Goal: Task Accomplishment & Management: Complete application form

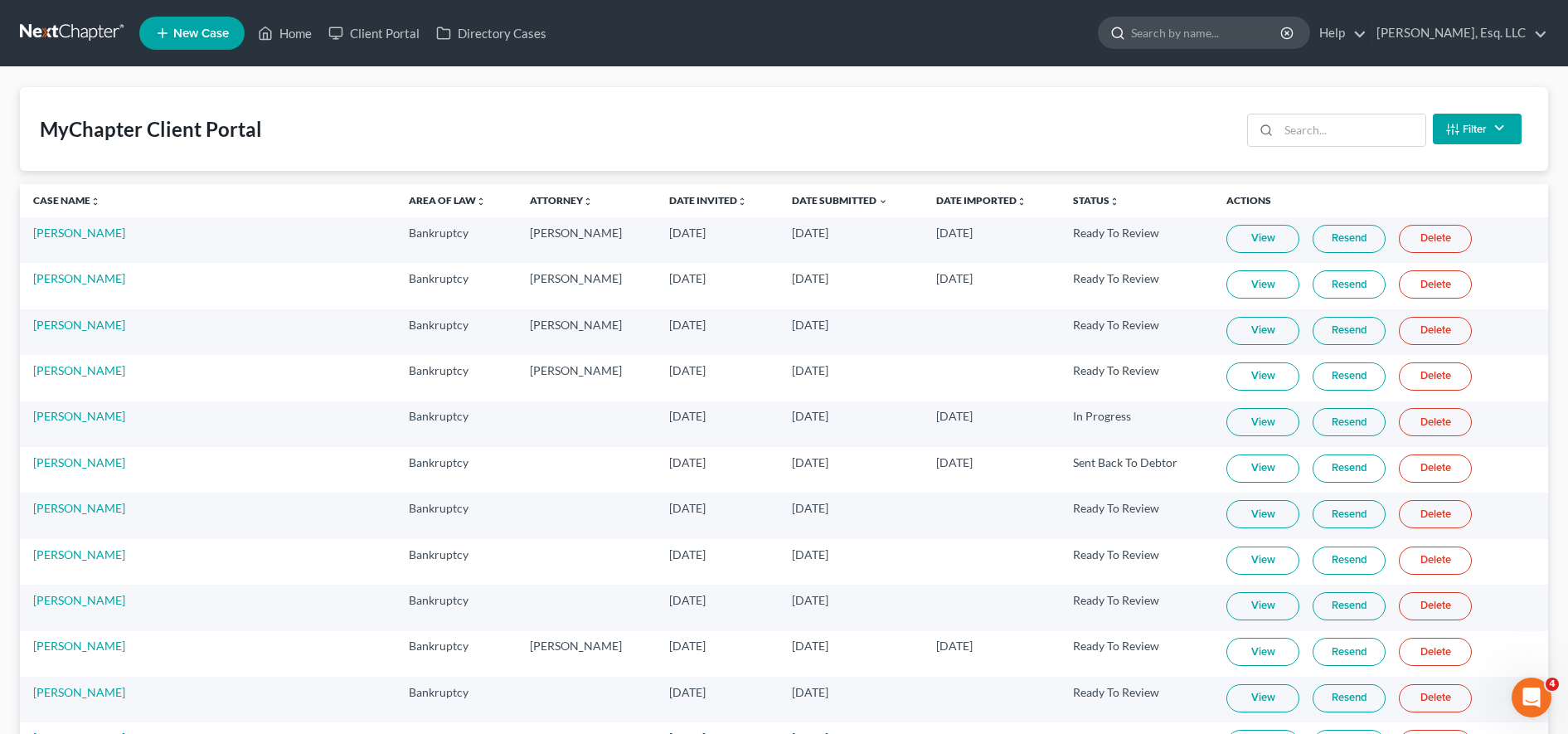
click at [1203, 30] on input "search" at bounding box center [1207, 33] width 152 height 31
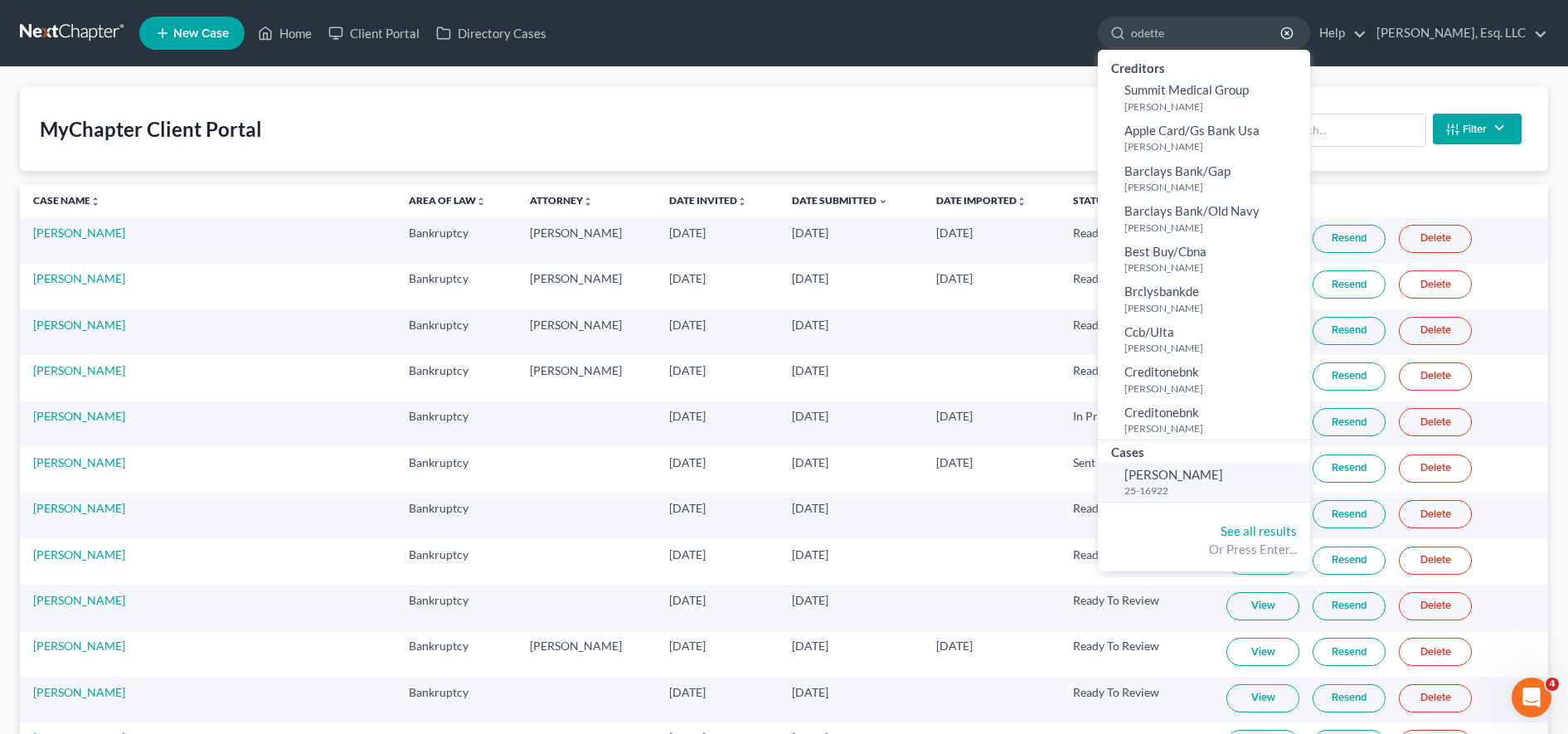
type input "odette"
click at [1213, 474] on link "[PERSON_NAME] 25-16922" at bounding box center [1203, 482] width 212 height 41
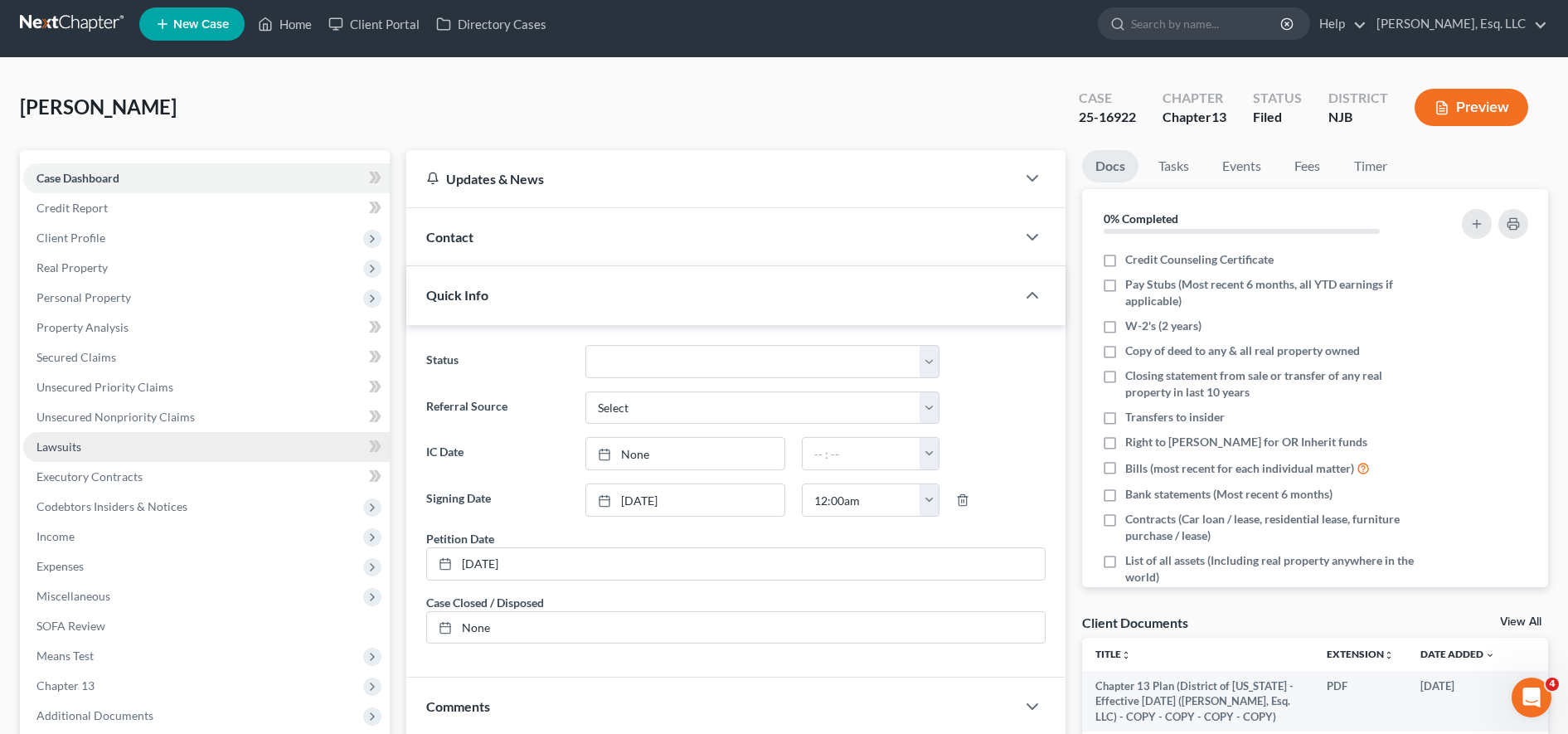
scroll to position [352, 0]
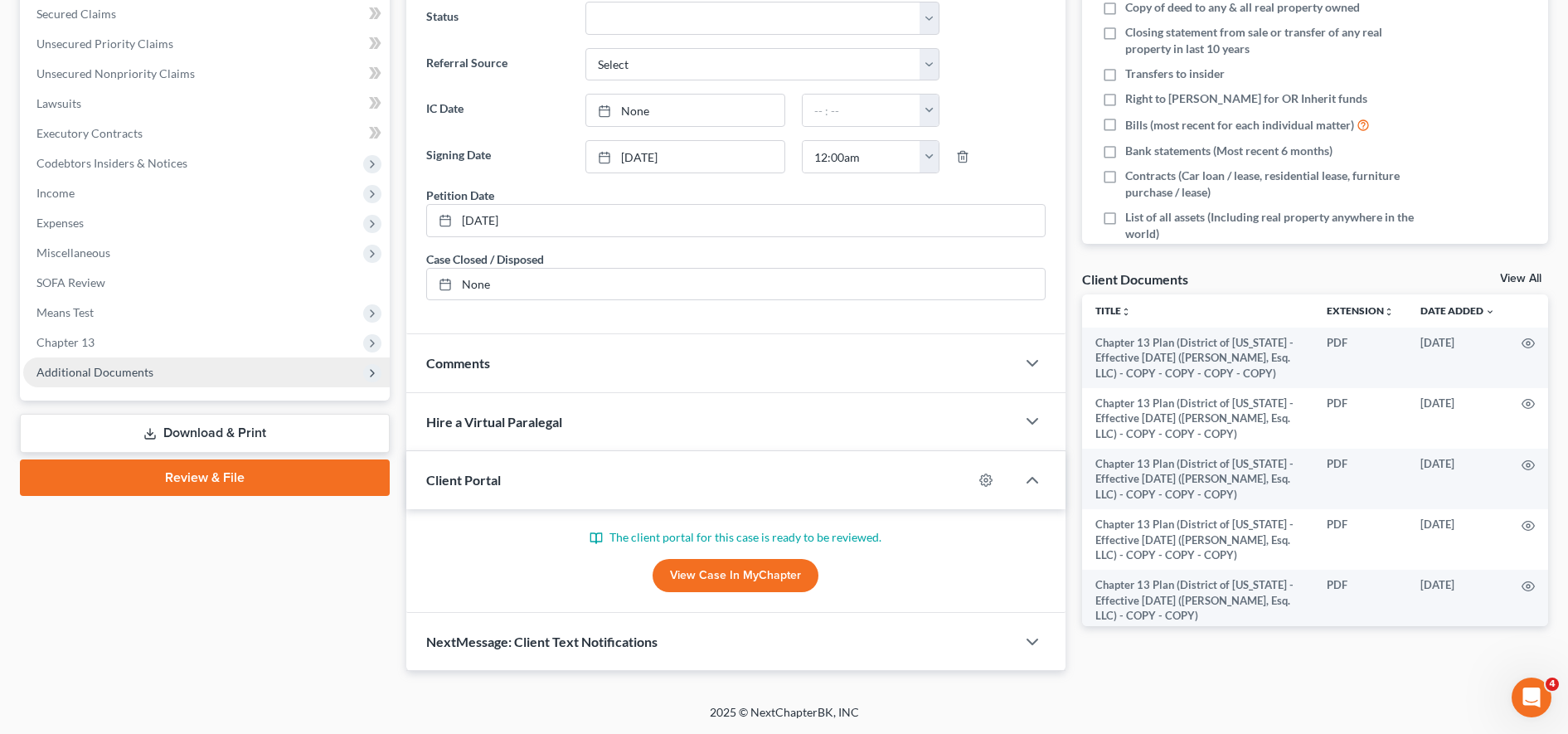
click at [197, 379] on span "Additional Documents" at bounding box center [207, 372] width 366 height 30
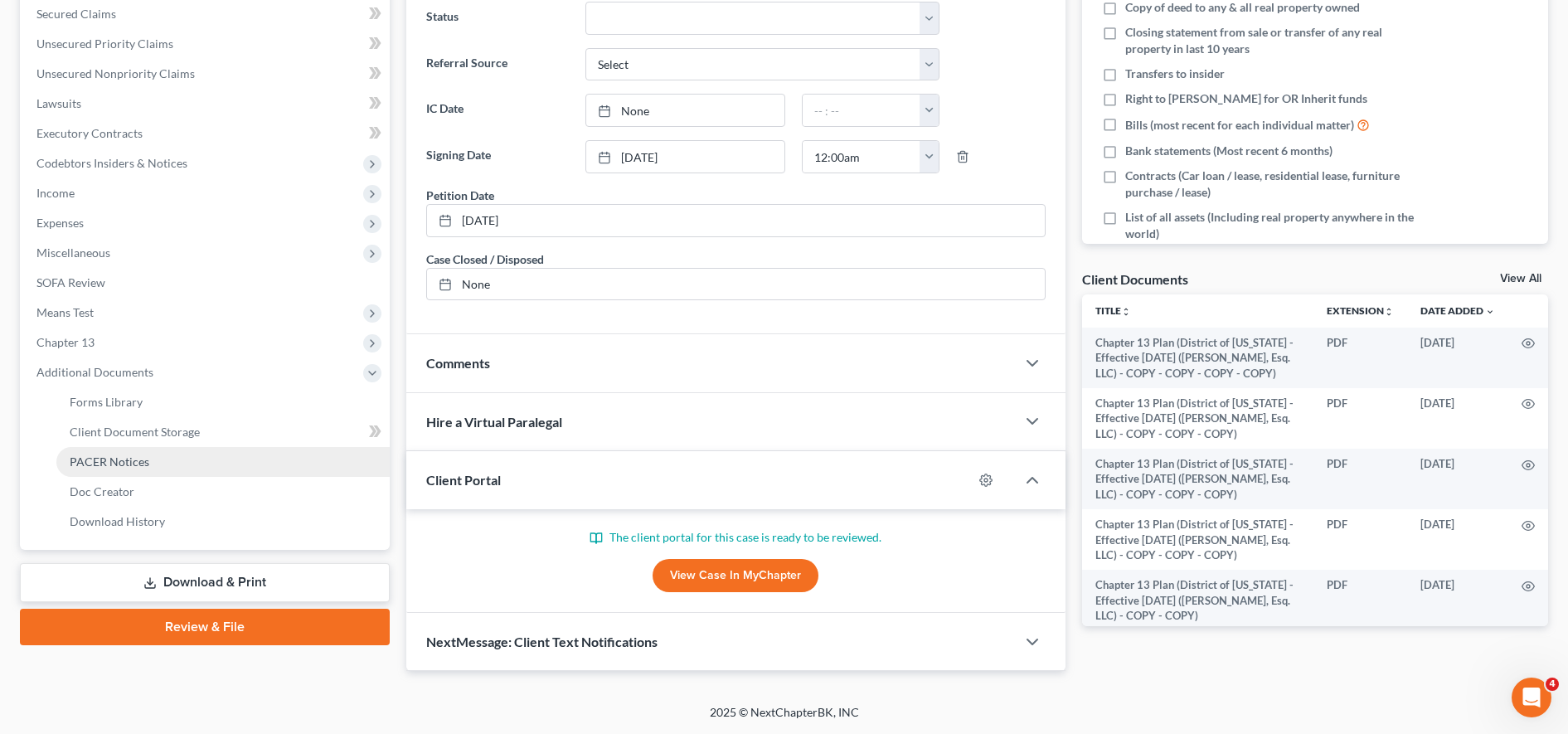
click at [185, 466] on link "PACER Notices" at bounding box center [222, 461] width 333 height 30
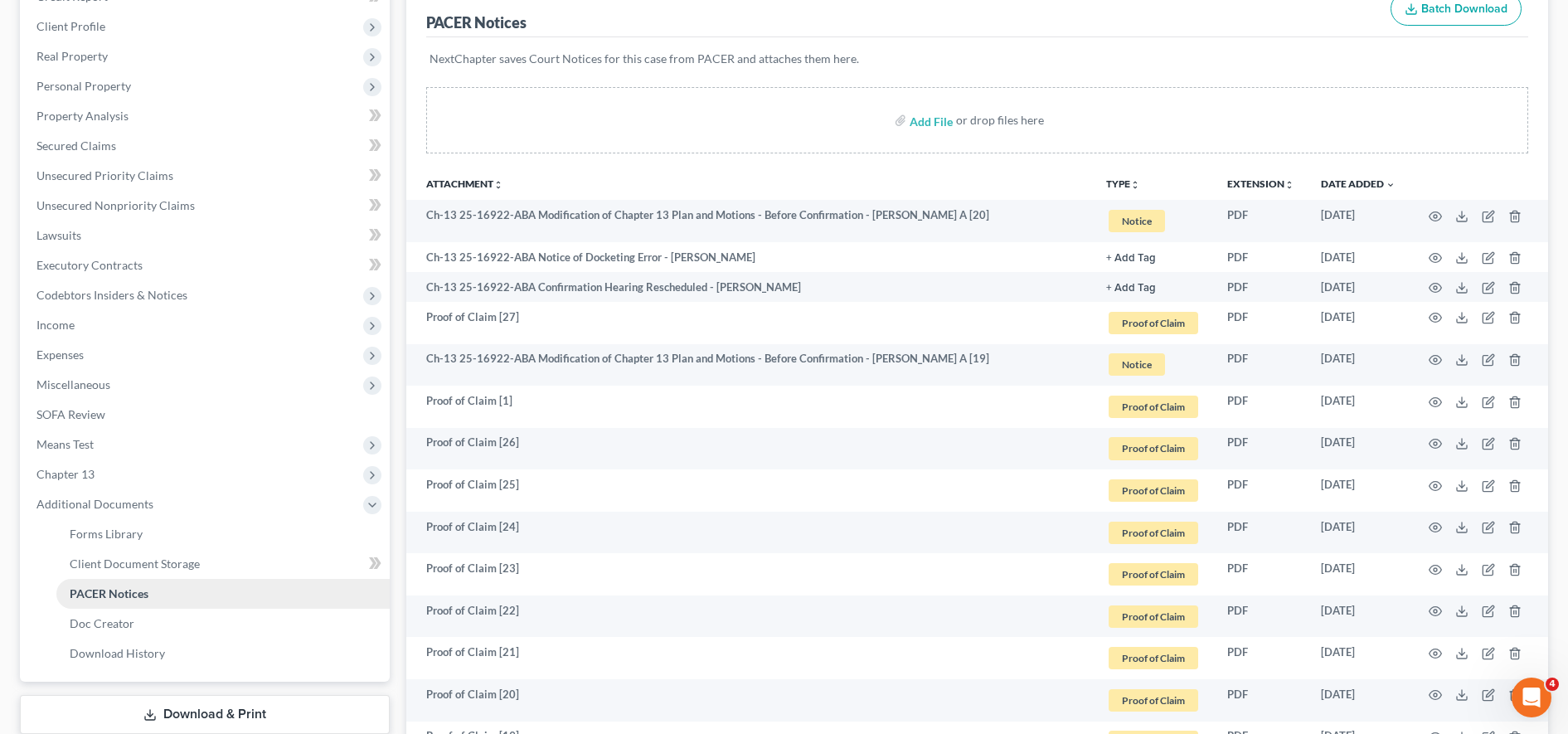
scroll to position [183, 0]
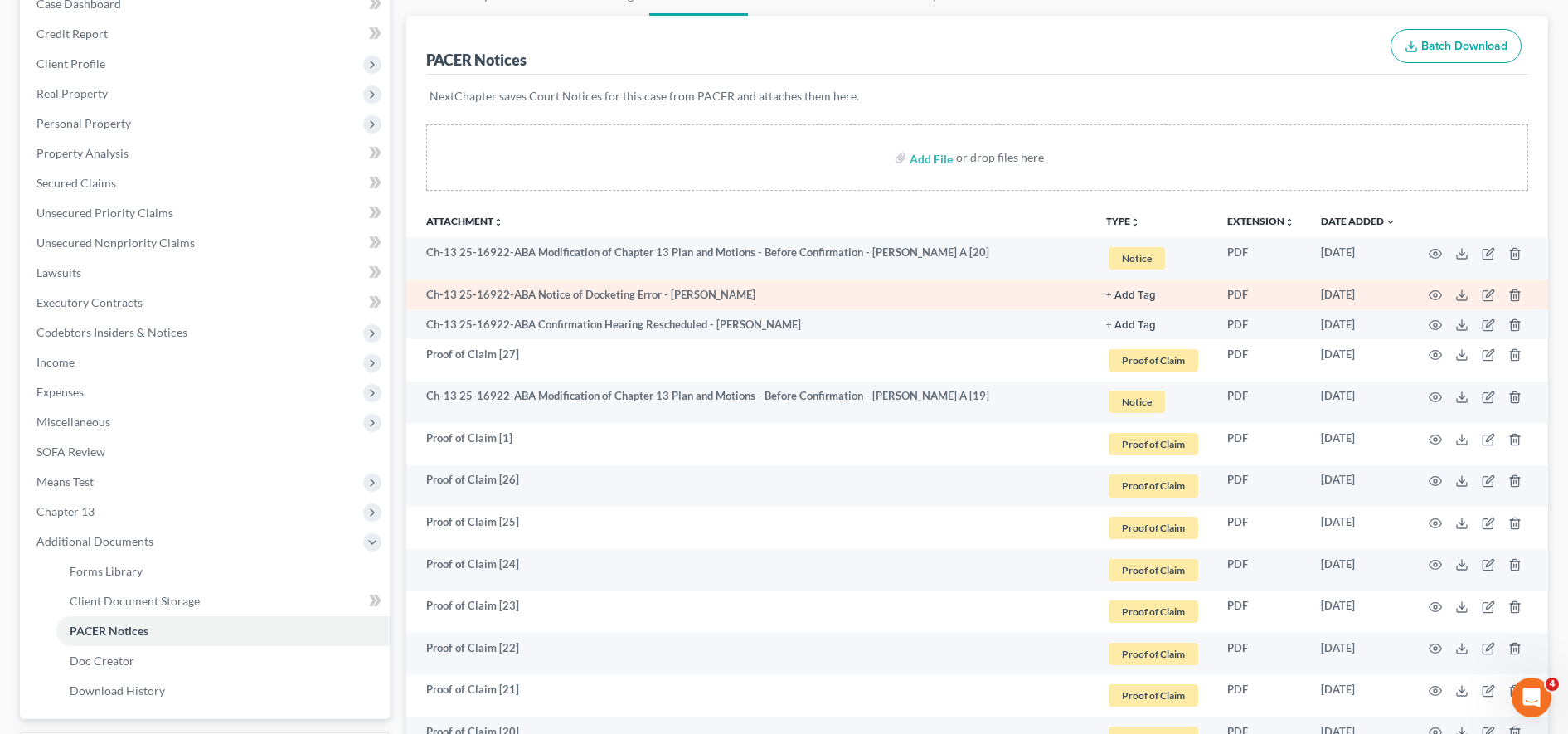
click at [1462, 281] on td at bounding box center [1478, 294] width 139 height 30
click at [1461, 296] on polyline at bounding box center [1461, 295] width 5 height 3
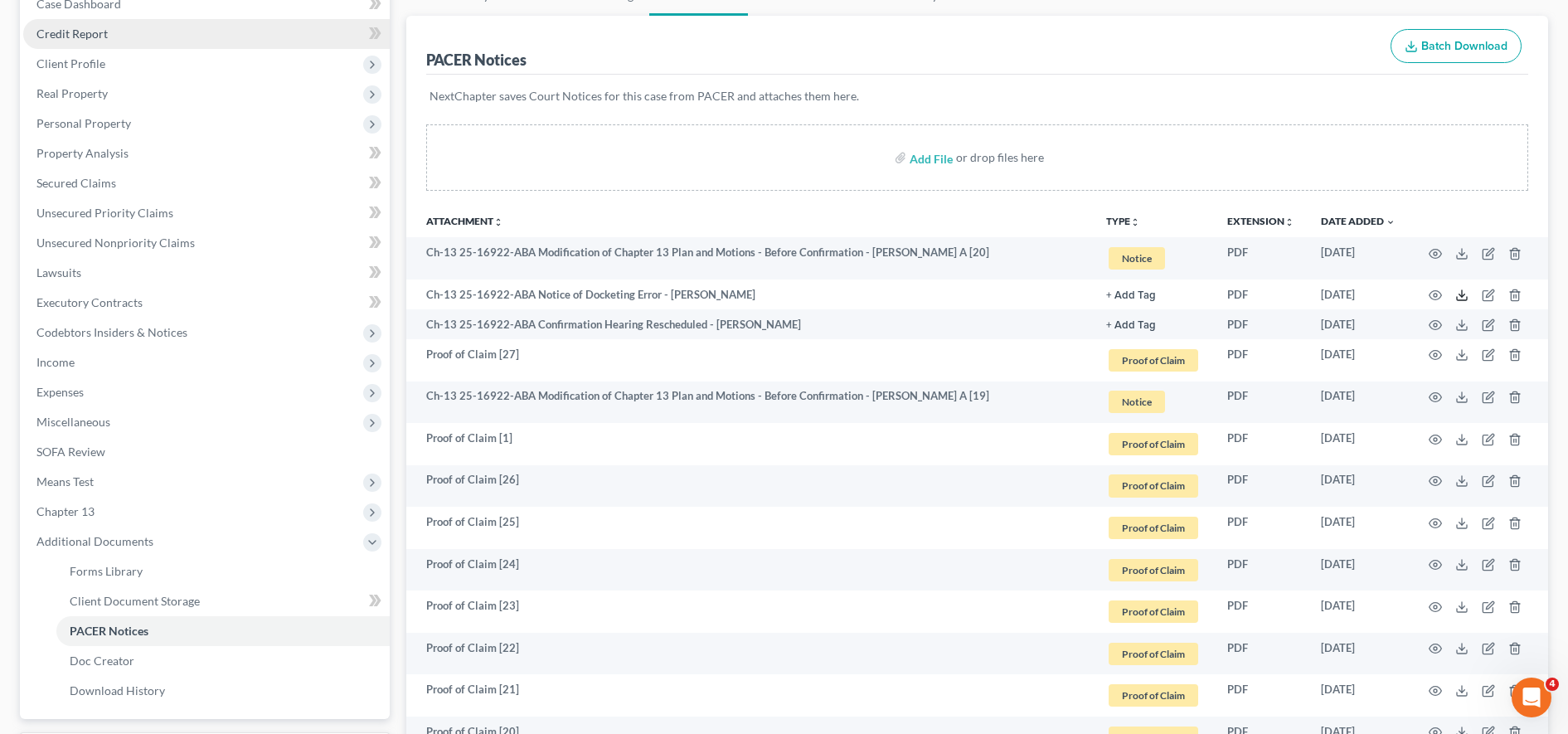
scroll to position [0, 0]
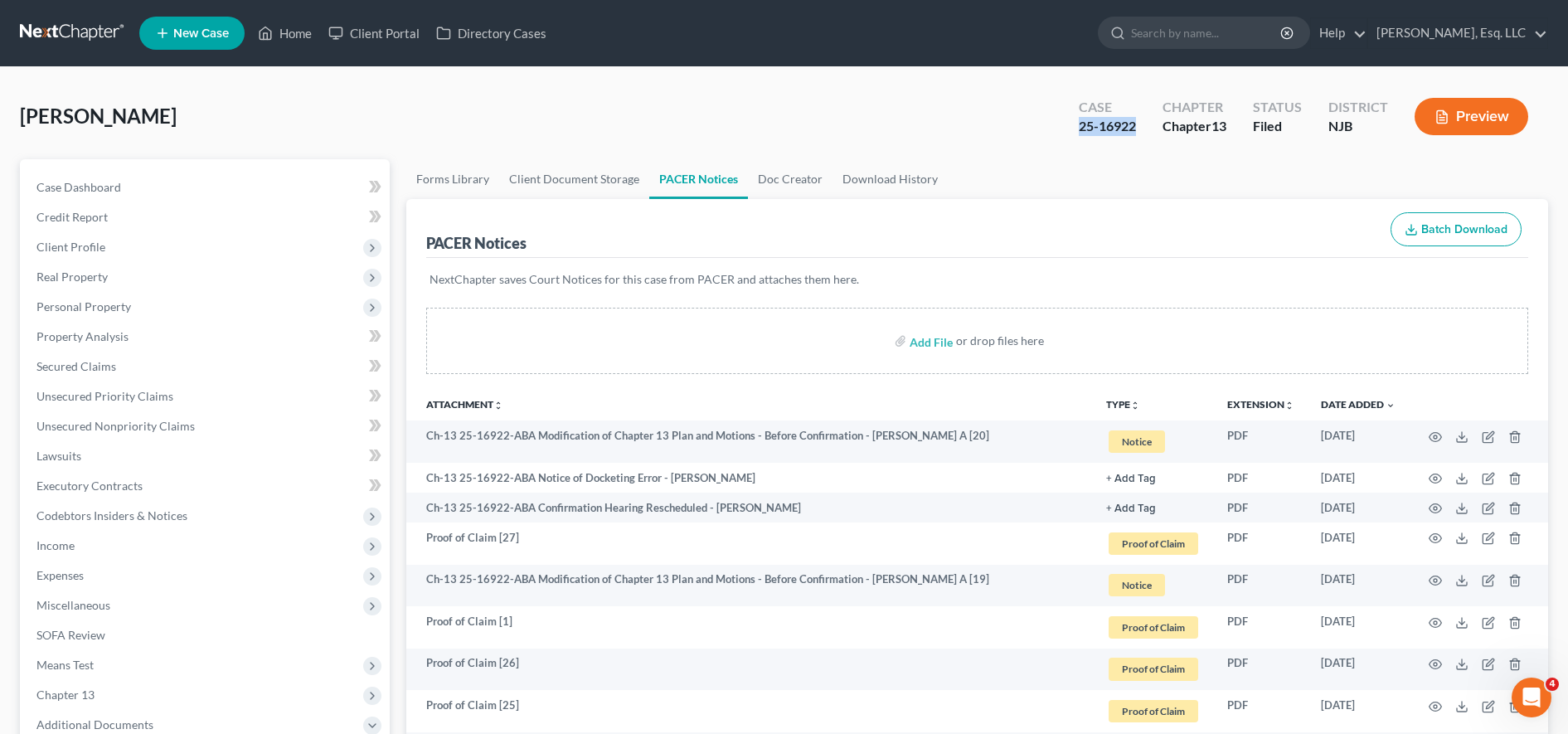
drag, startPoint x: 1059, startPoint y: 123, endPoint x: 1143, endPoint y: 117, distance: 84.2
click at [1143, 117] on div "Case 25-16922 Chapter Chapter 13 Status Filed District [GEOGRAPHIC_DATA] Preview" at bounding box center [1304, 116] width 489 height 59
copy div "25-16922"
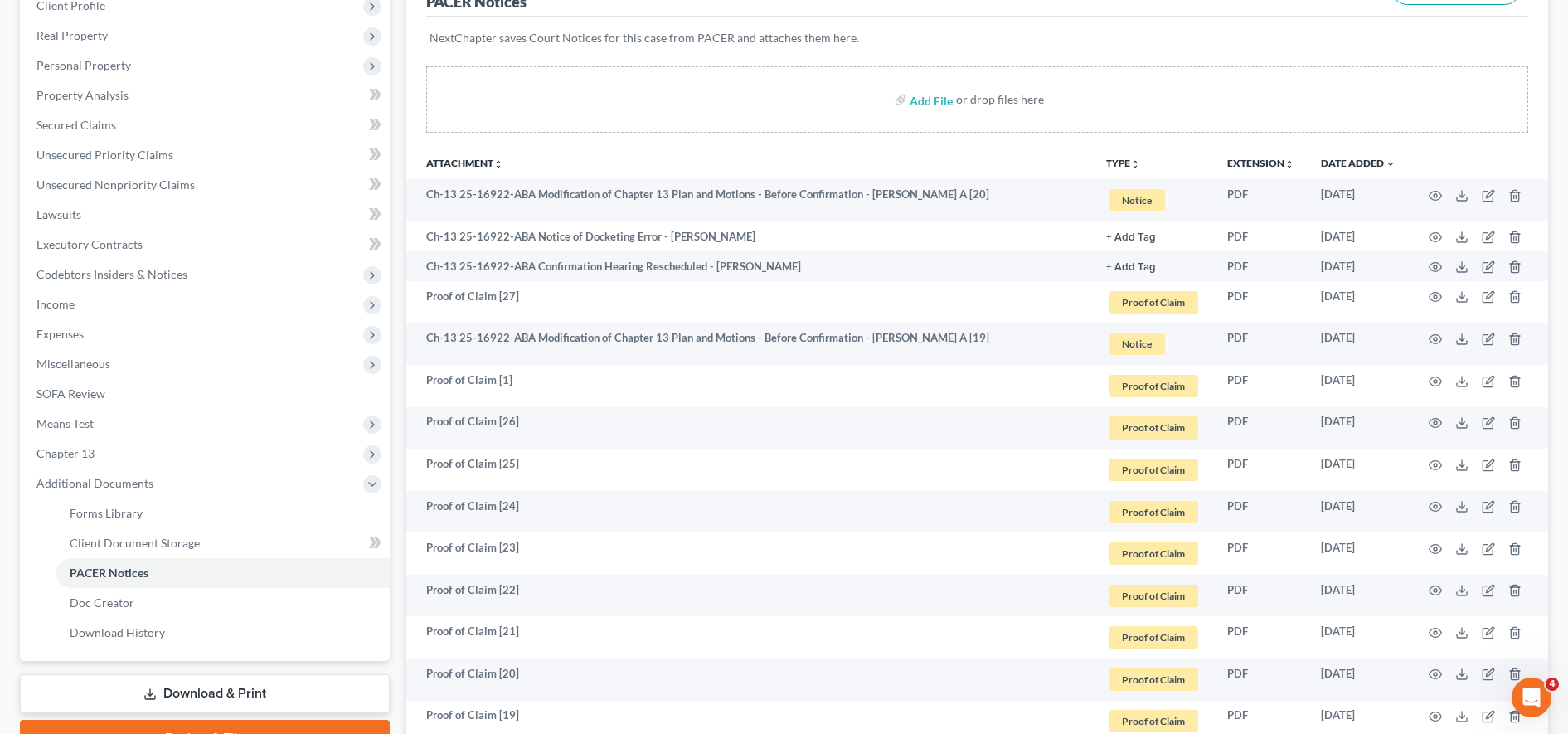
scroll to position [245, 0]
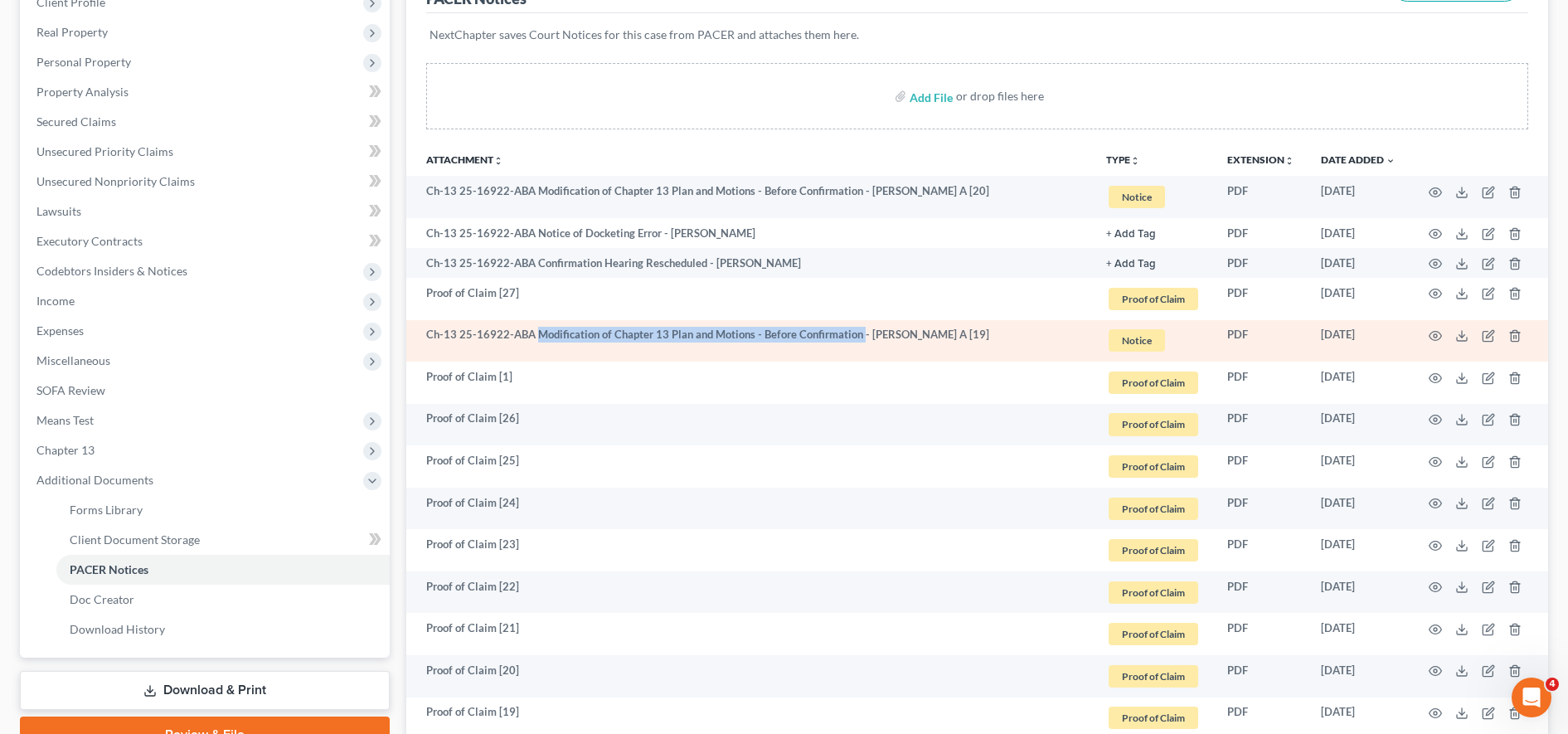
drag, startPoint x: 533, startPoint y: 334, endPoint x: 857, endPoint y: 323, distance: 324.2
click at [857, 323] on td "Ch-13 25-16922-ABA Modification of Chapter 13 Plan and Motions - Before Confirm…" at bounding box center [749, 341] width 686 height 42
copy td "Modification of Chapter 13 Plan and Motions - Before Confirmation"
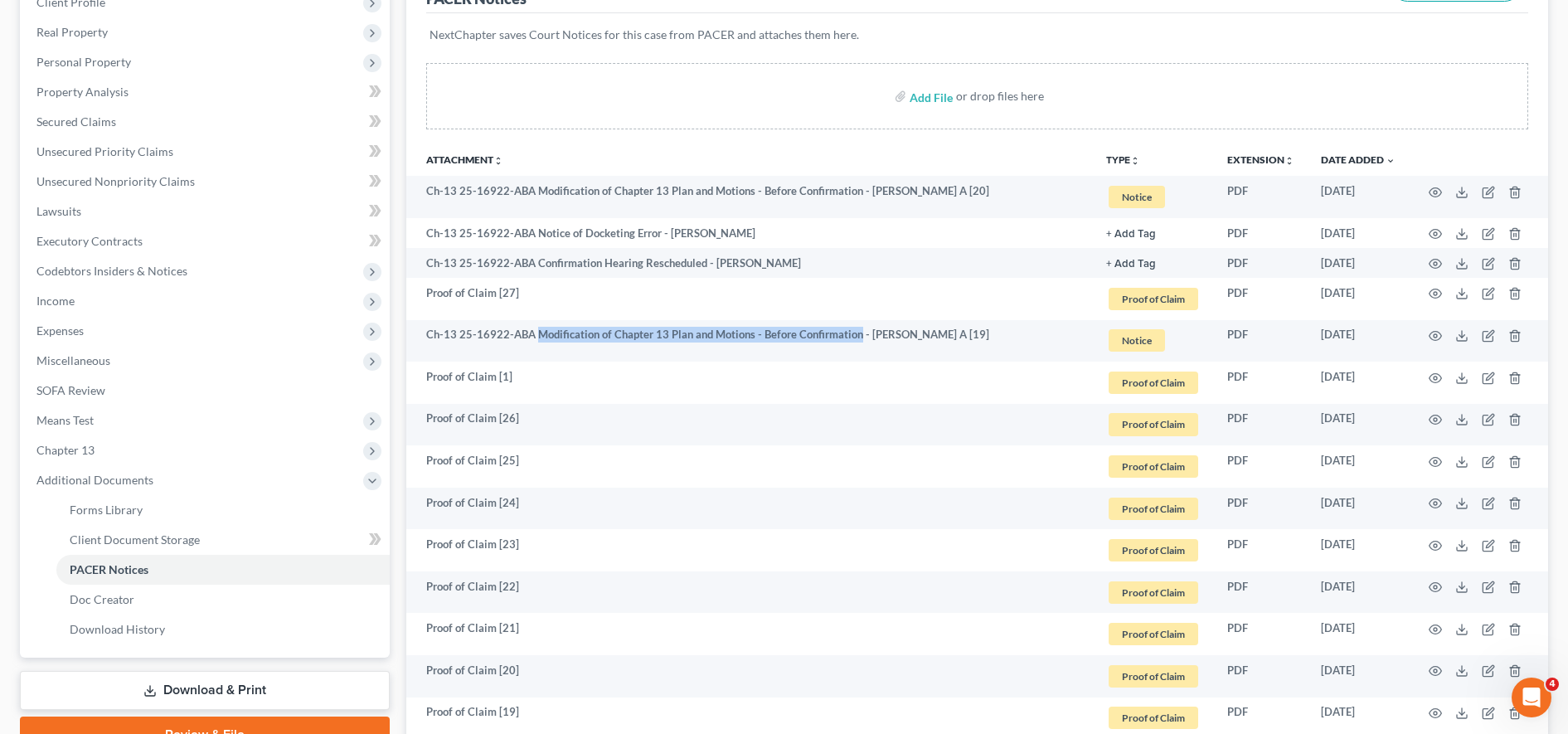
scroll to position [0, 0]
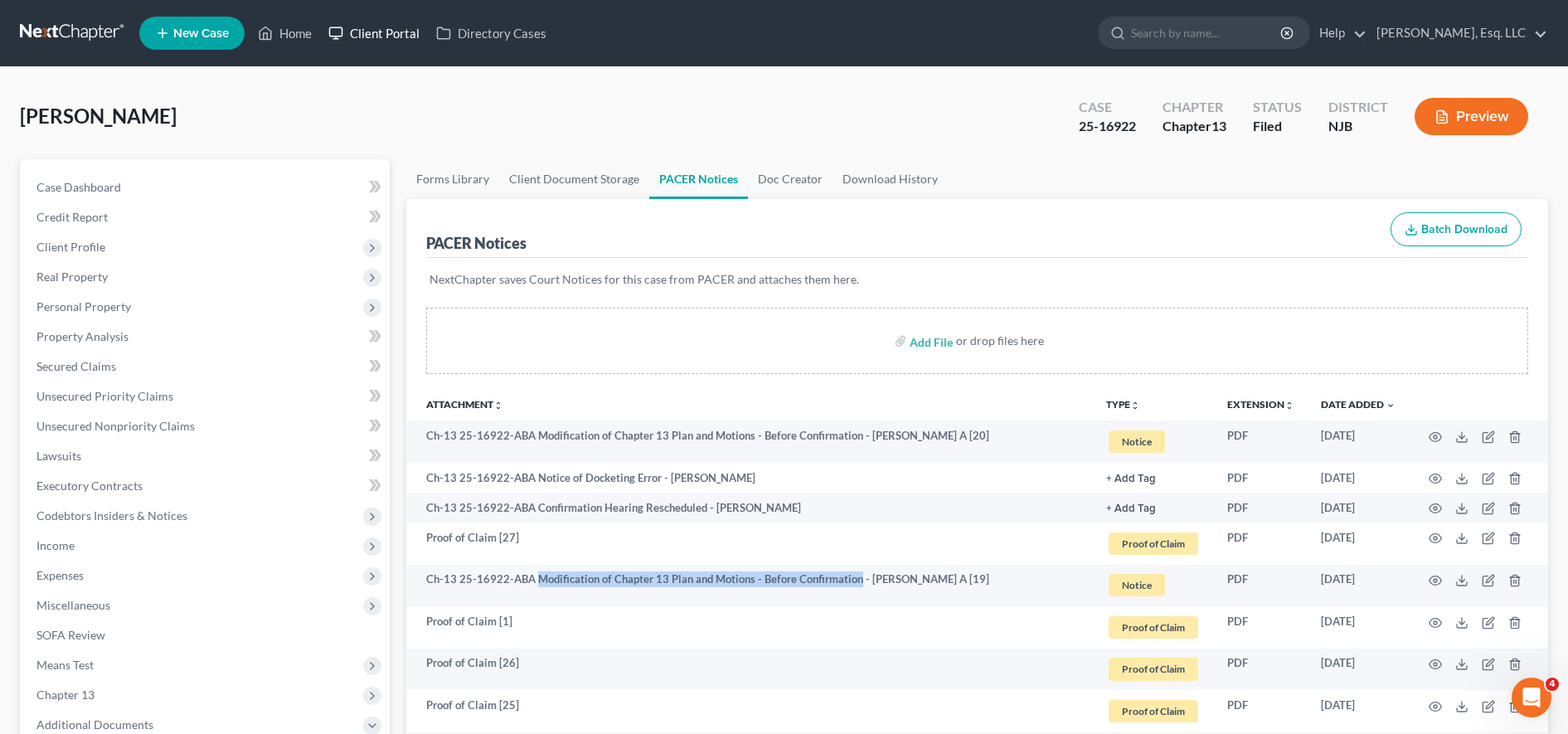
click at [383, 33] on link "Client Portal" at bounding box center [374, 33] width 107 height 30
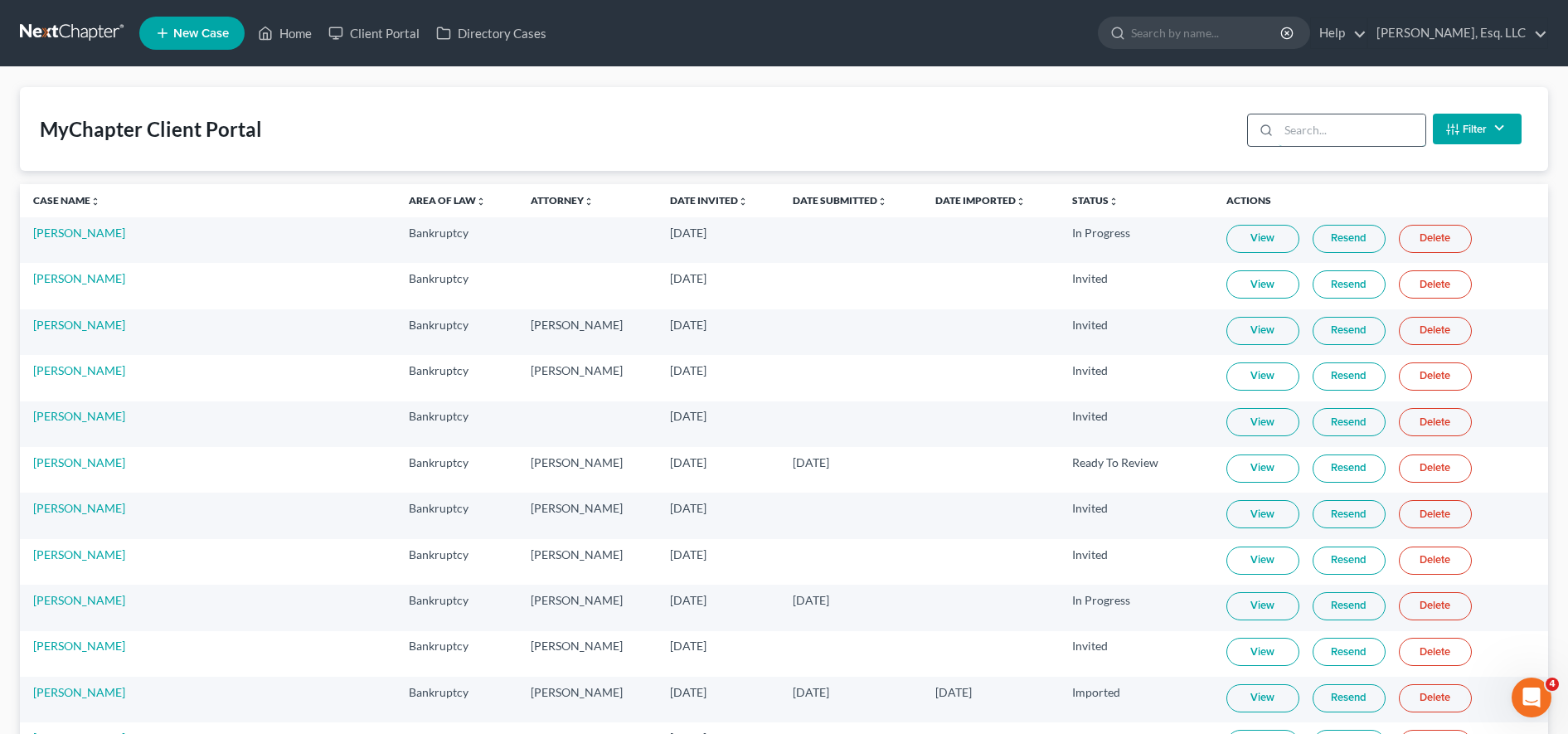
click at [1316, 139] on input "search" at bounding box center [1351, 130] width 147 height 32
click at [1316, 122] on input "search" at bounding box center [1351, 130] width 147 height 32
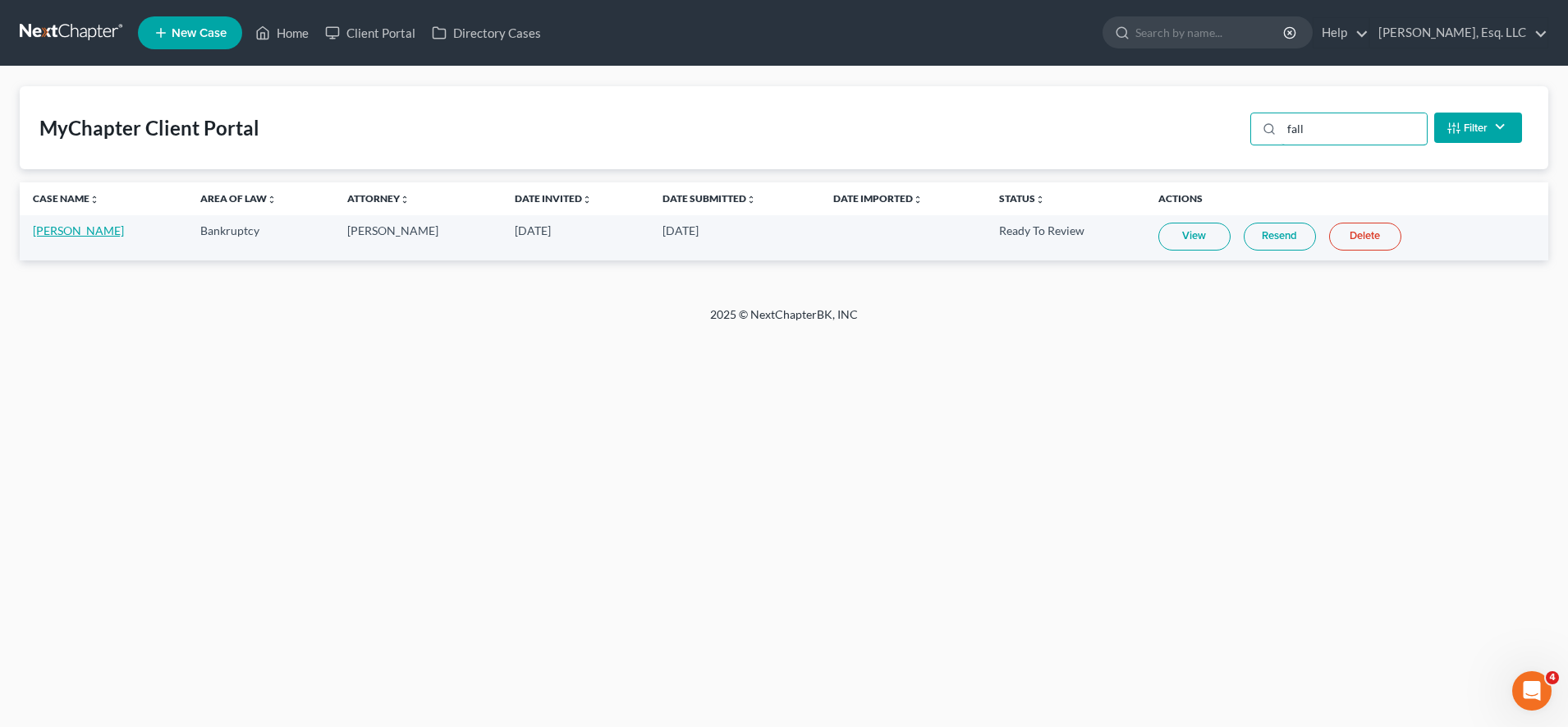
type input "fall"
click at [105, 229] on link "[PERSON_NAME]" at bounding box center [79, 231] width 91 height 14
select select "0"
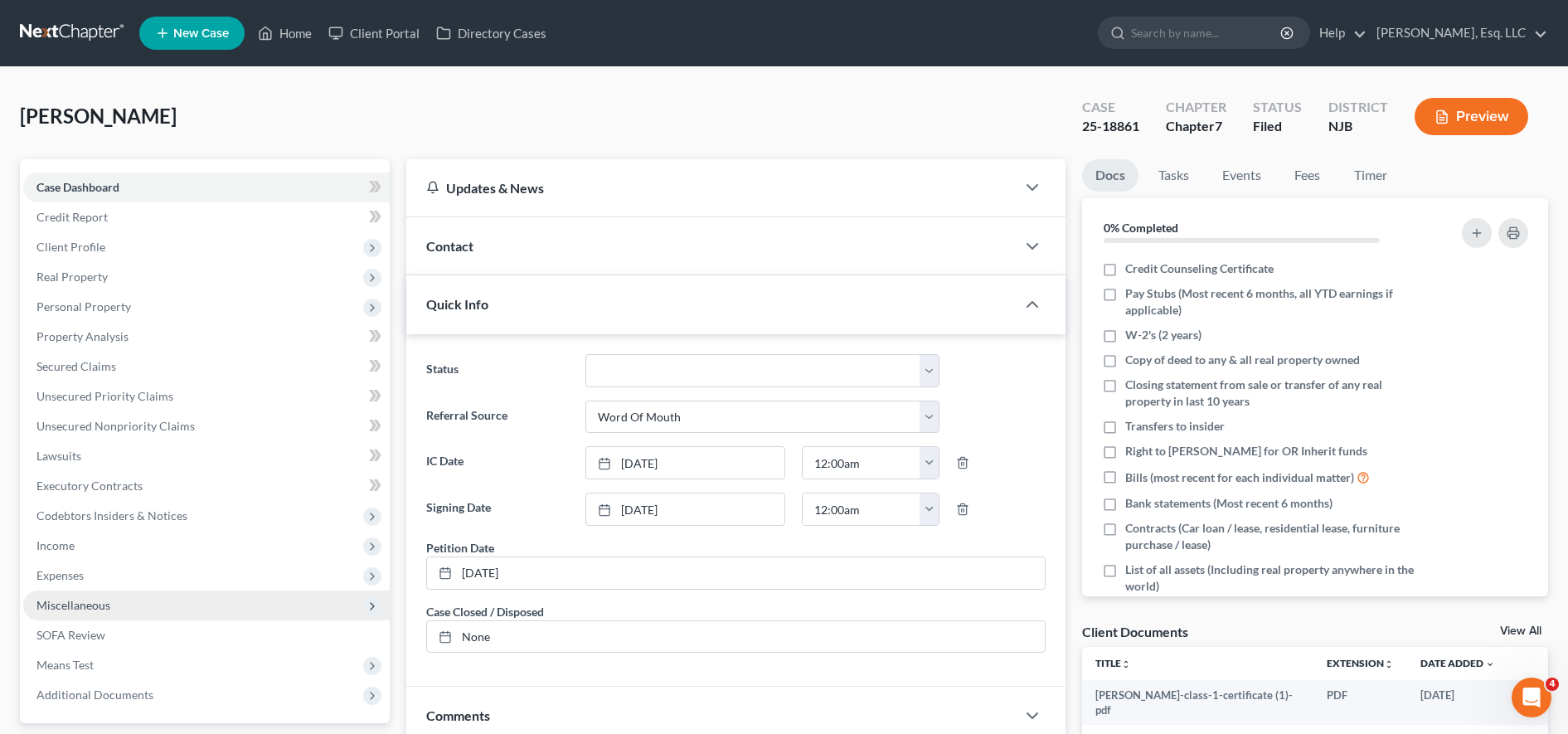
scroll to position [368, 0]
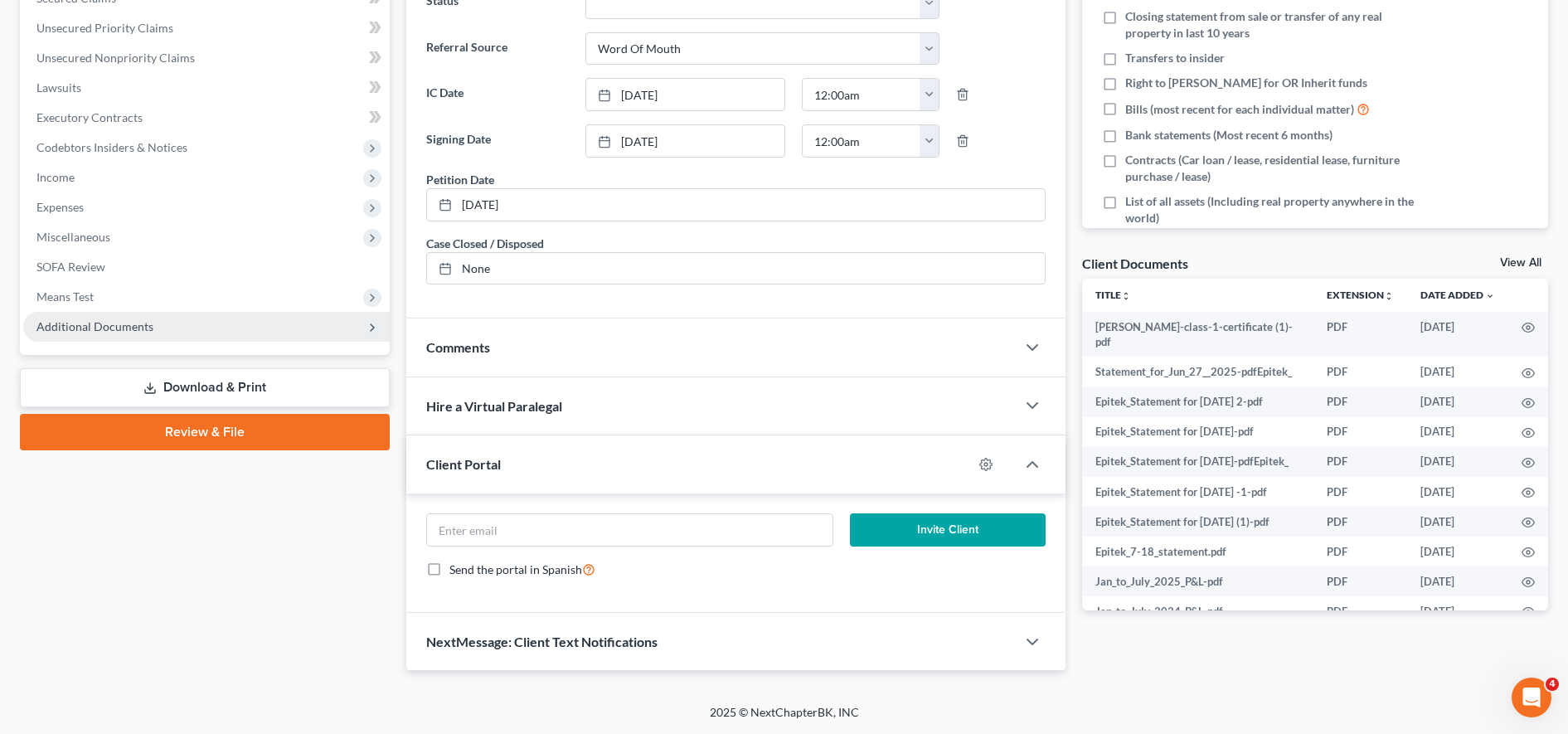
click at [174, 333] on span "Additional Documents" at bounding box center [207, 326] width 366 height 30
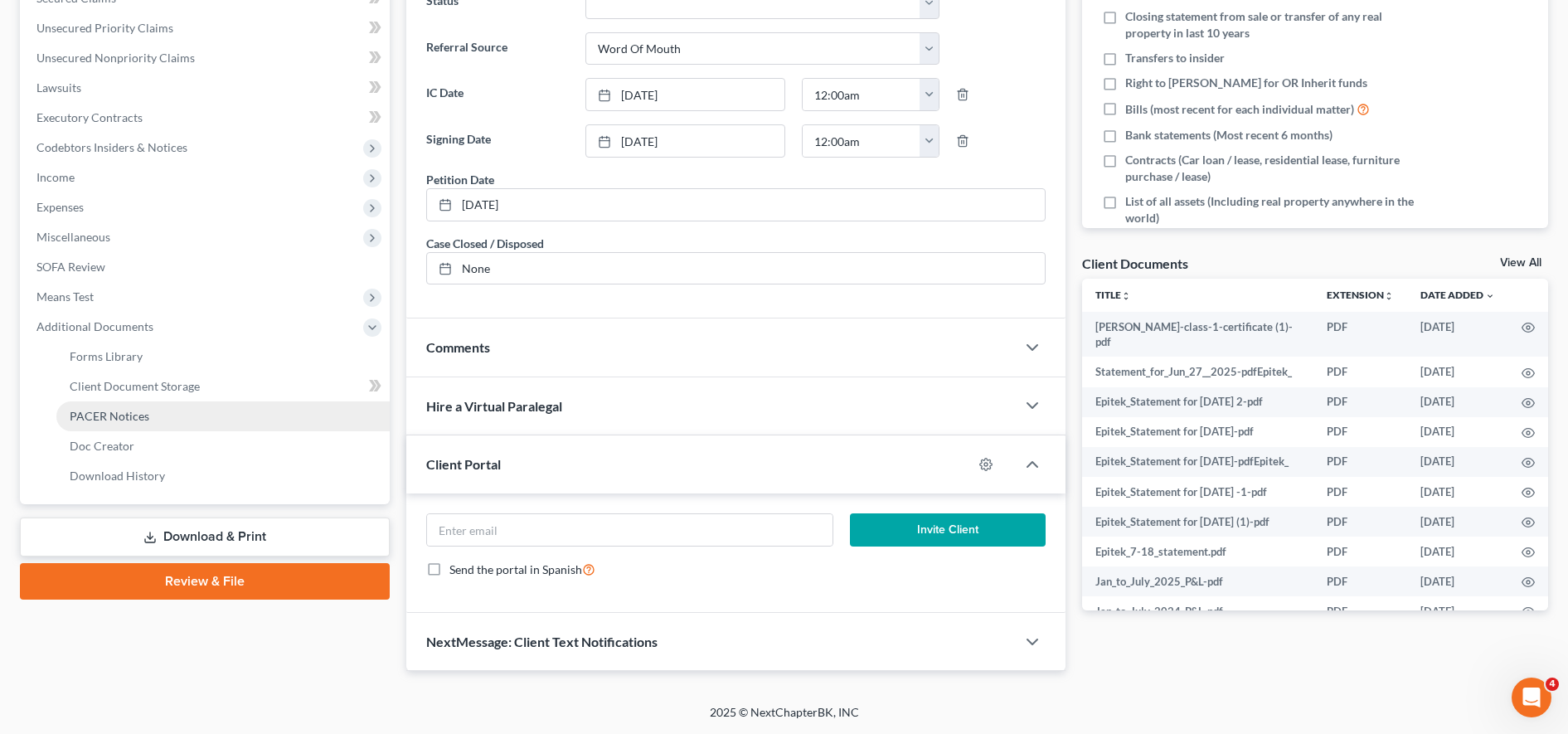
click at [155, 411] on link "PACER Notices" at bounding box center [222, 416] width 333 height 30
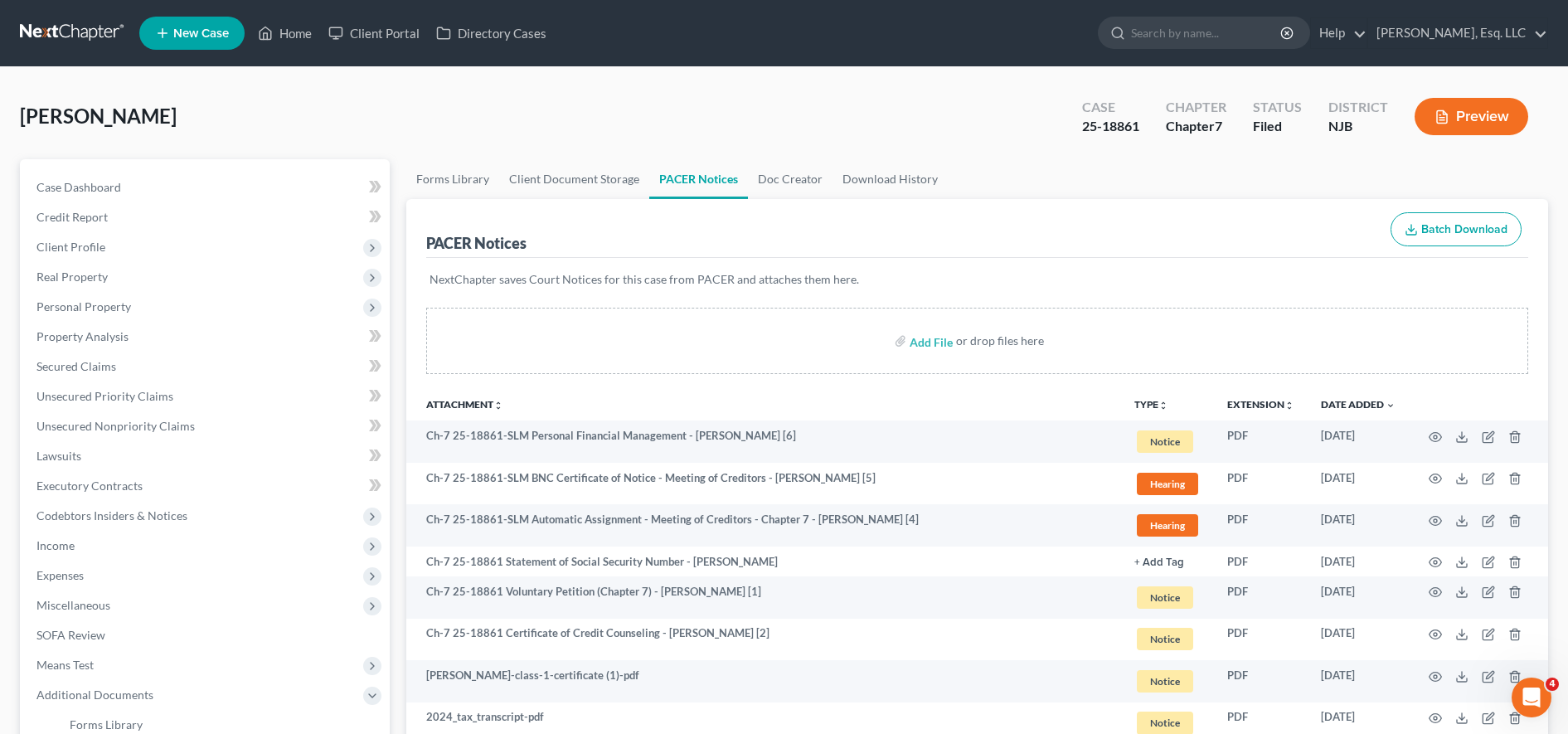
click at [394, 51] on ul "New Case Home Client Portal Directory Cases - No Result - See all results Or Pr…" at bounding box center [843, 33] width 1408 height 43
click at [394, 43] on link "Client Portal" at bounding box center [374, 33] width 107 height 30
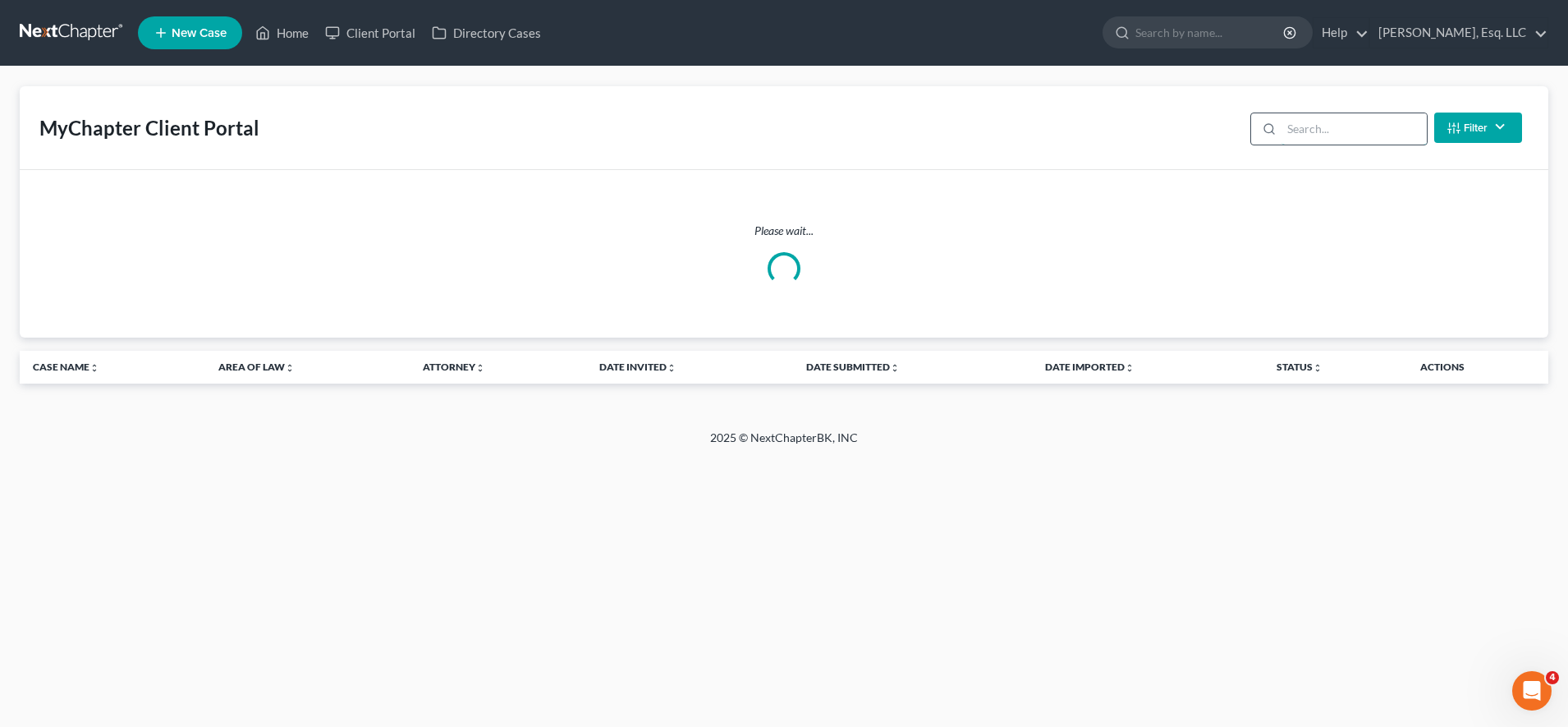
click at [1324, 134] on input "search" at bounding box center [1354, 129] width 146 height 31
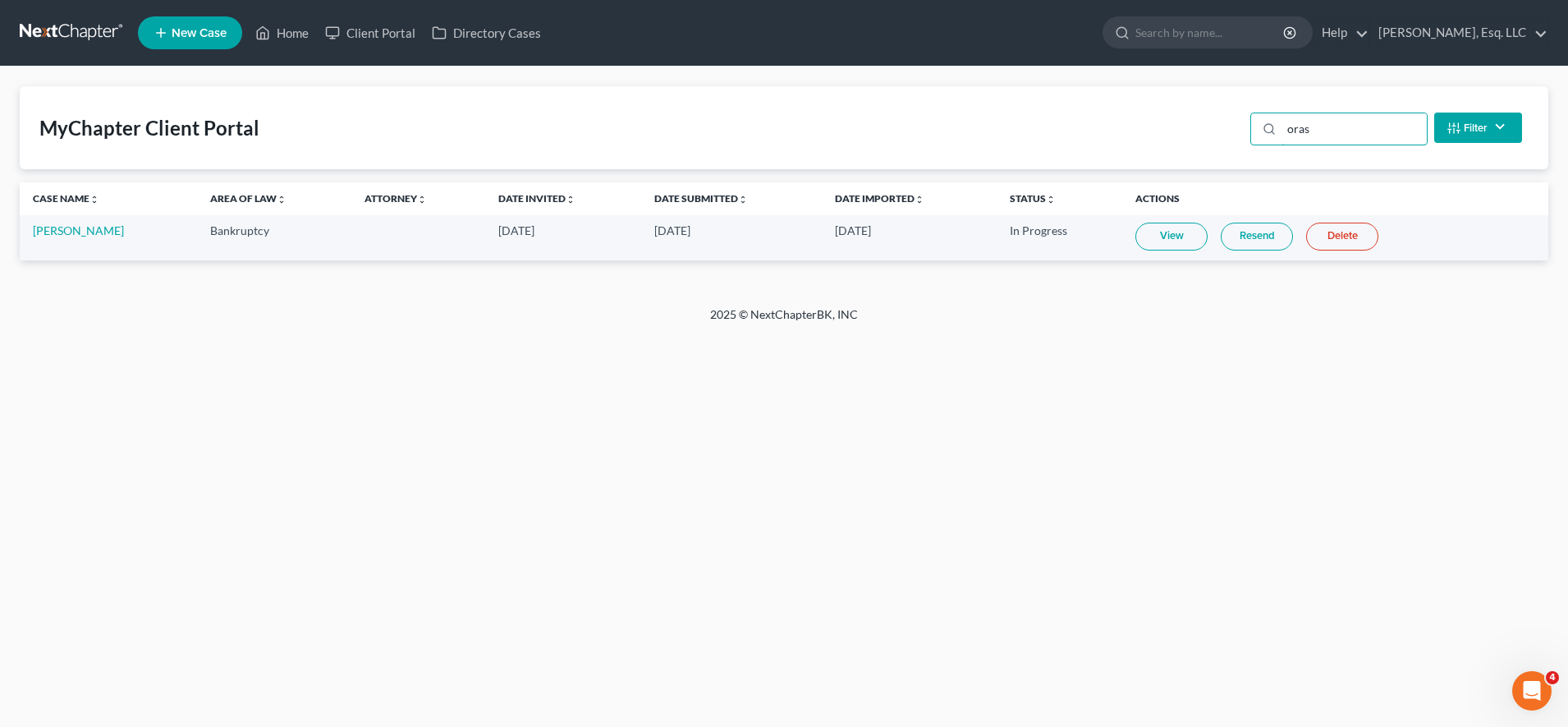
type input "oras"
click at [1247, 230] on link "Resend" at bounding box center [1257, 236] width 72 height 28
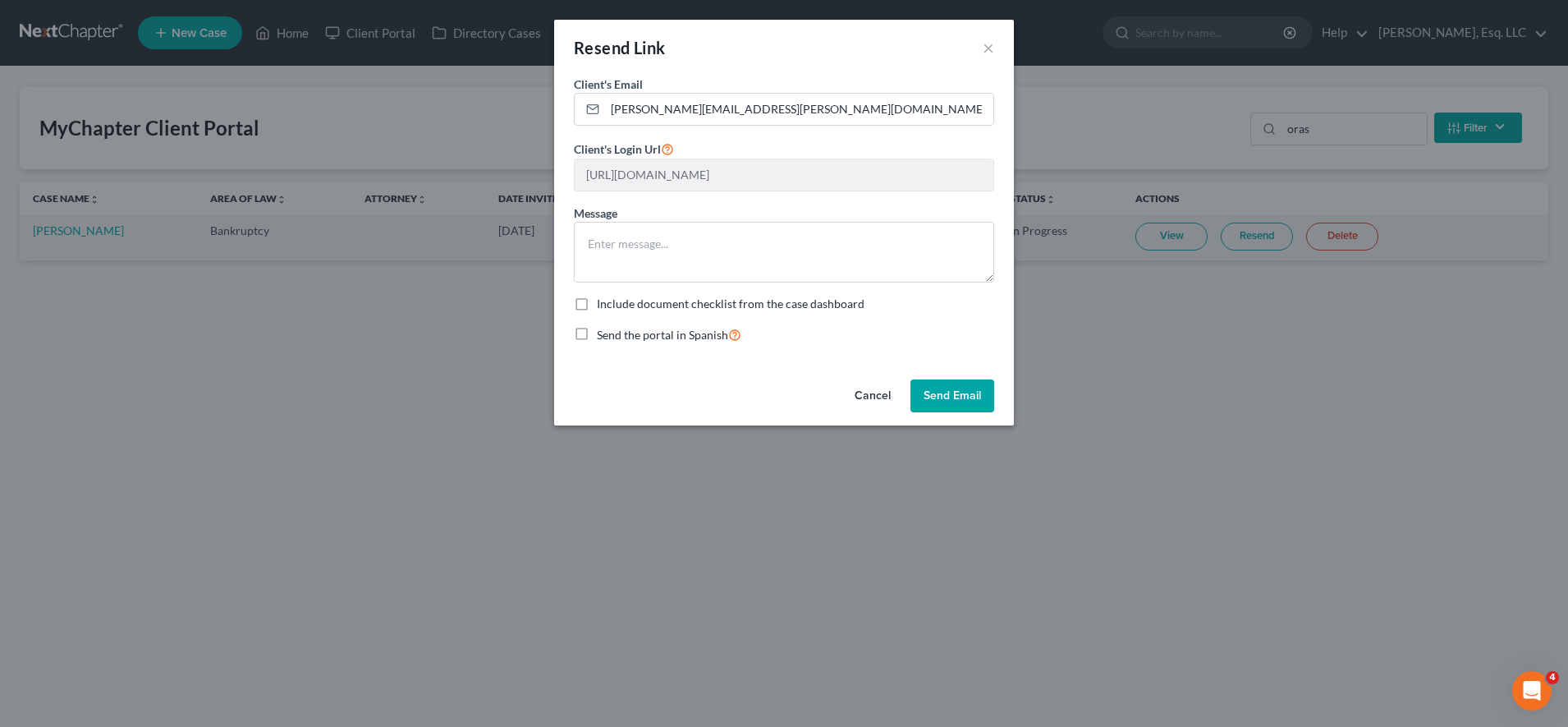
click at [872, 388] on button "Cancel" at bounding box center [873, 395] width 63 height 33
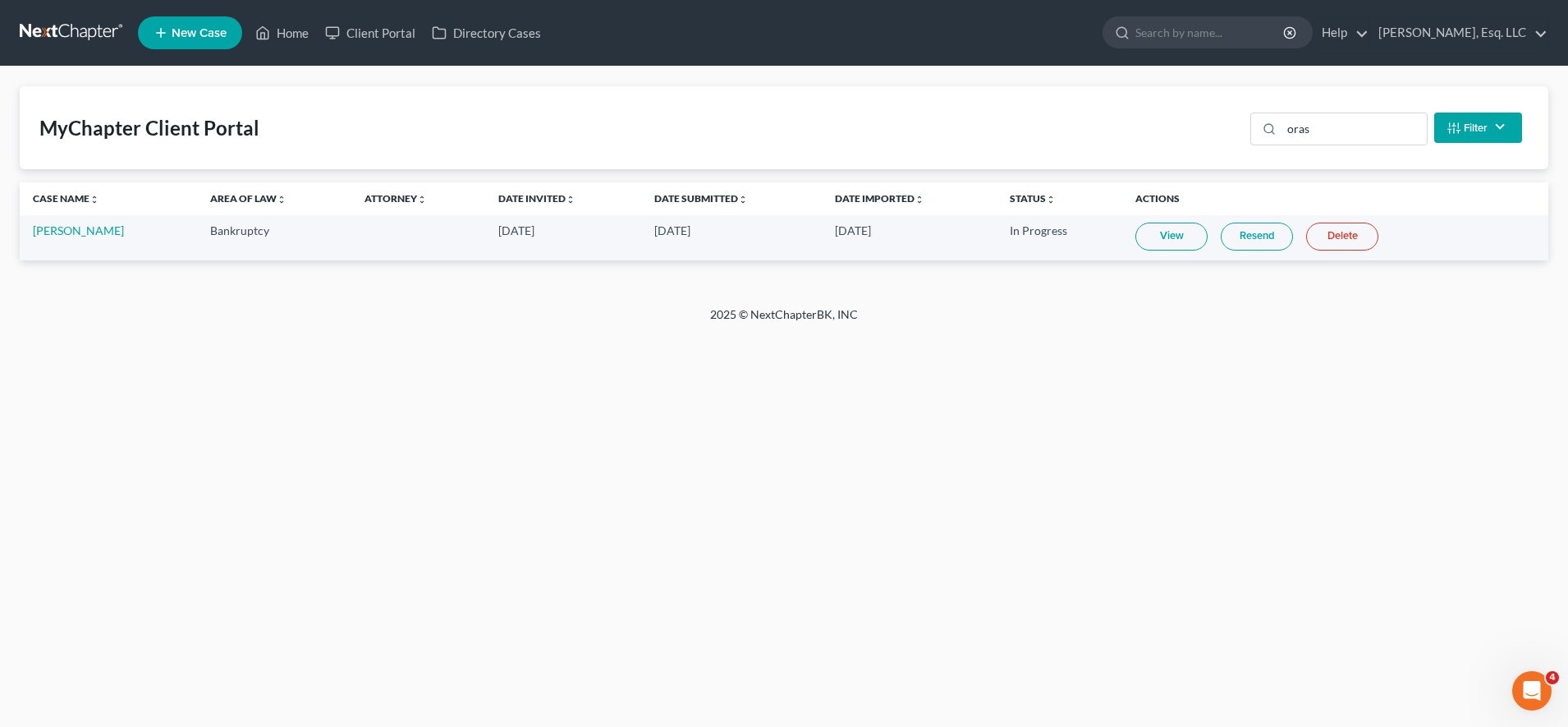
click at [1261, 247] on link "Resend" at bounding box center [1257, 236] width 72 height 28
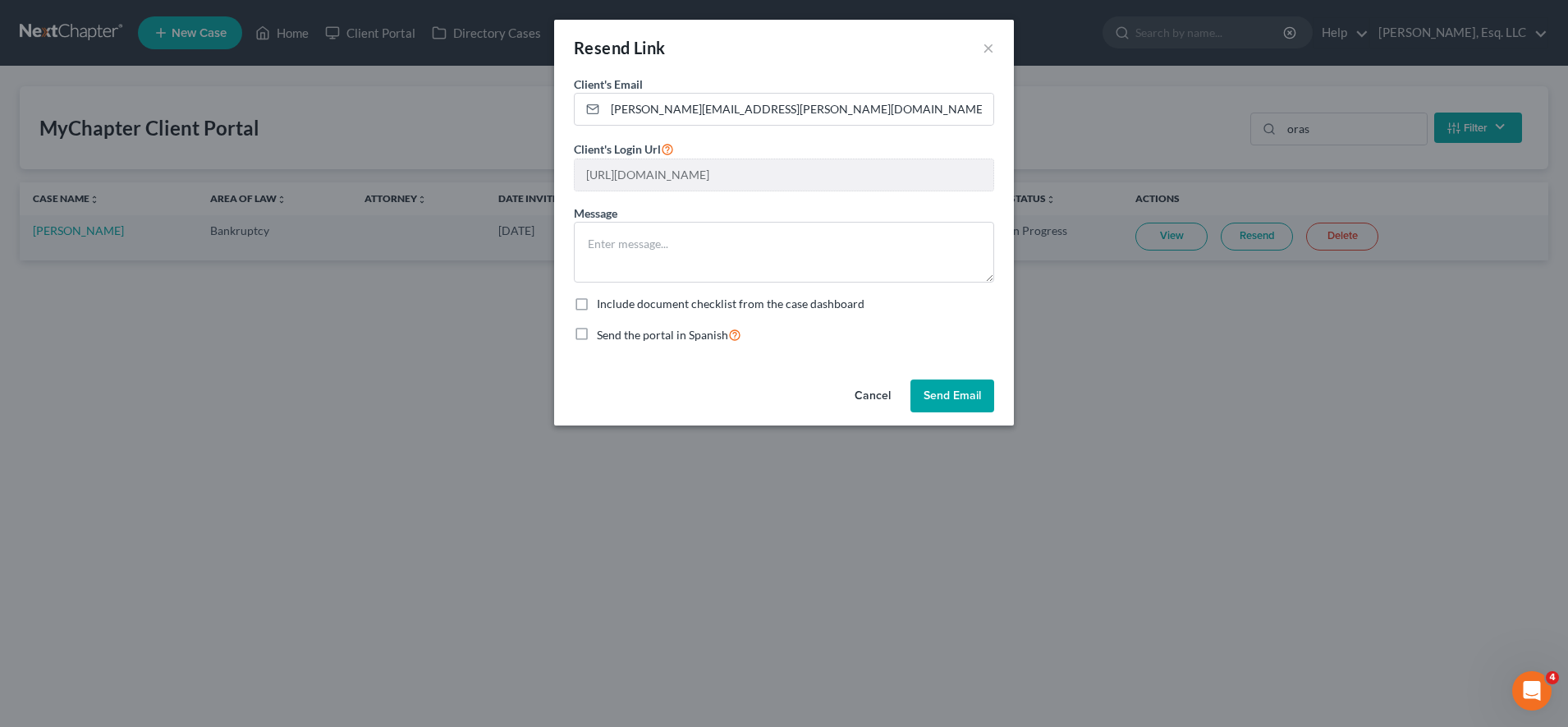
click at [946, 386] on button "Send Email" at bounding box center [953, 395] width 84 height 33
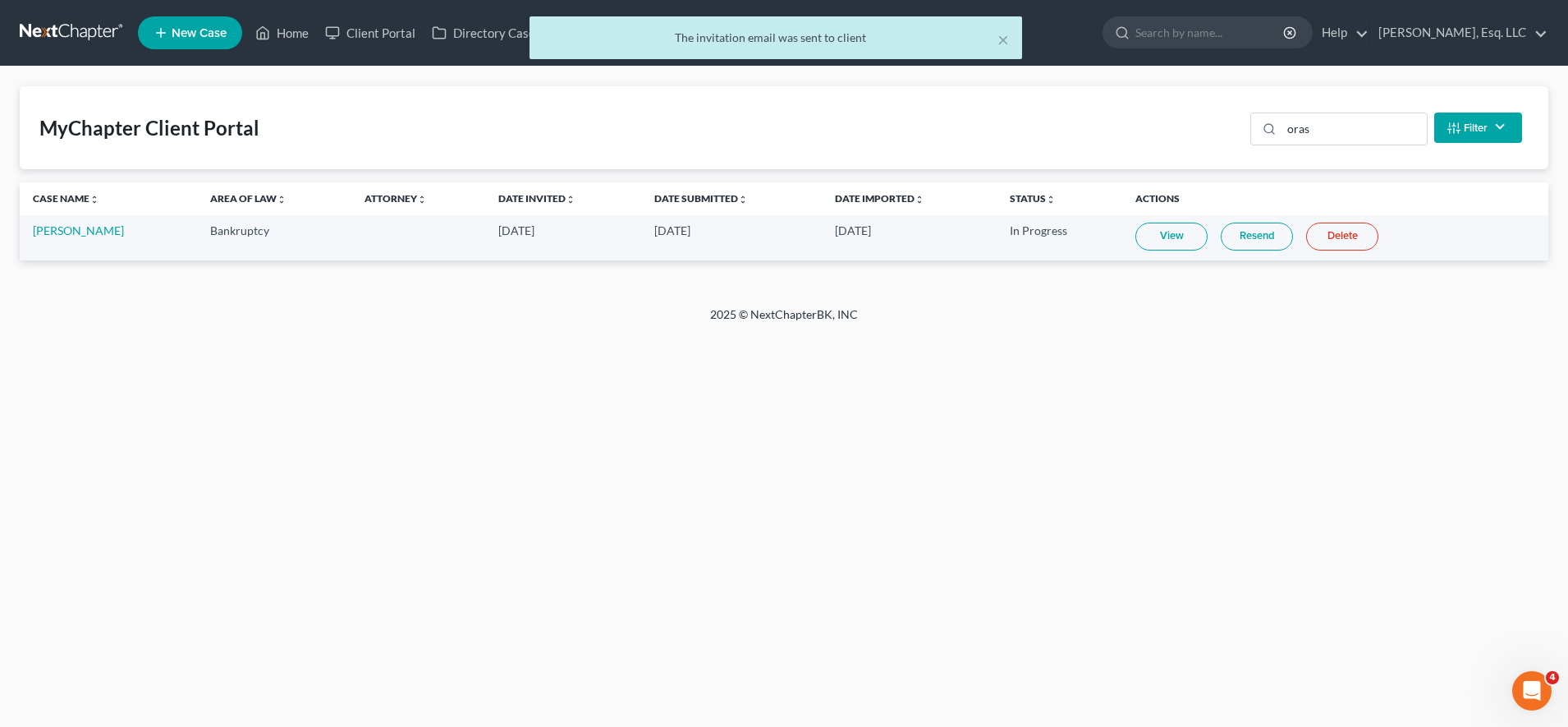
click at [1187, 233] on link "View" at bounding box center [1171, 236] width 72 height 28
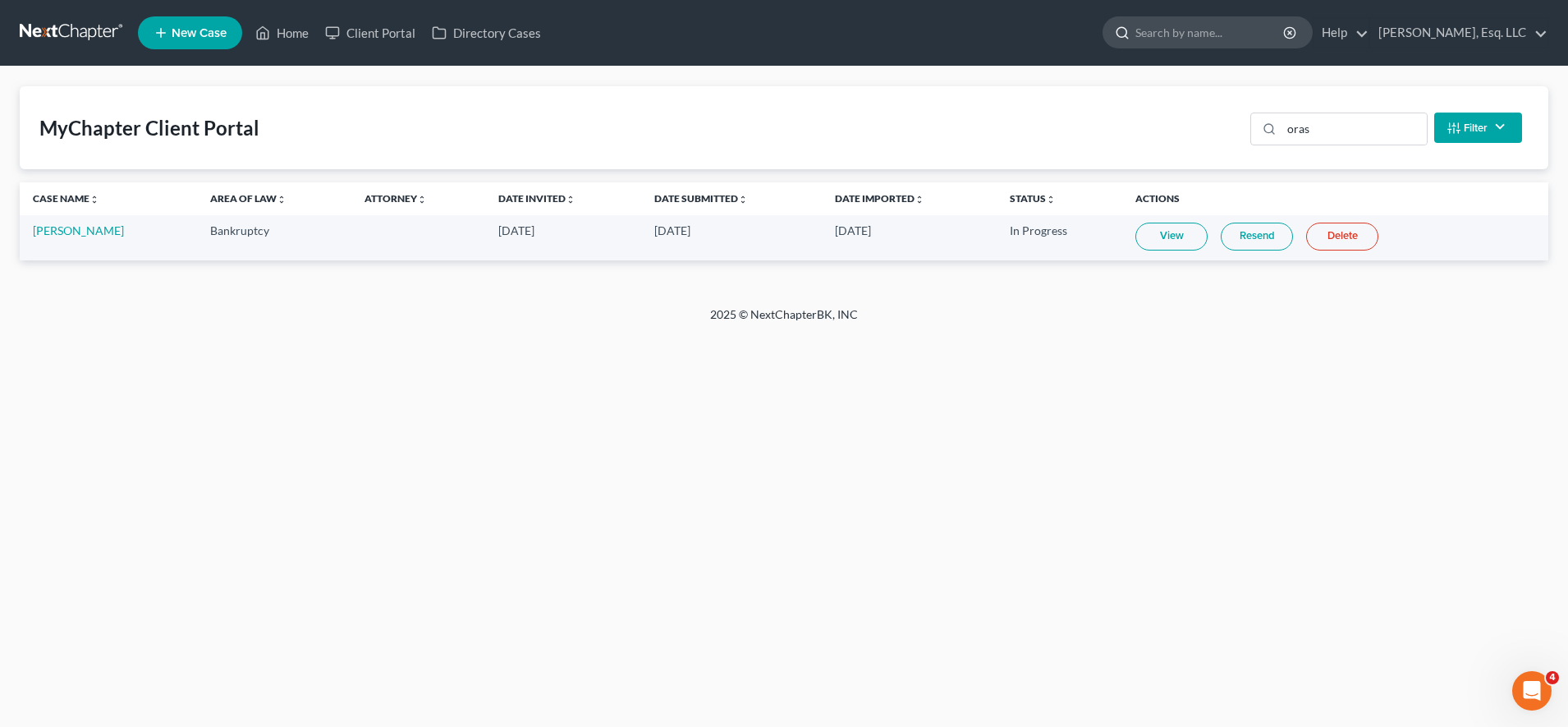
click at [1178, 27] on input "search" at bounding box center [1210, 32] width 150 height 30
type input "a"
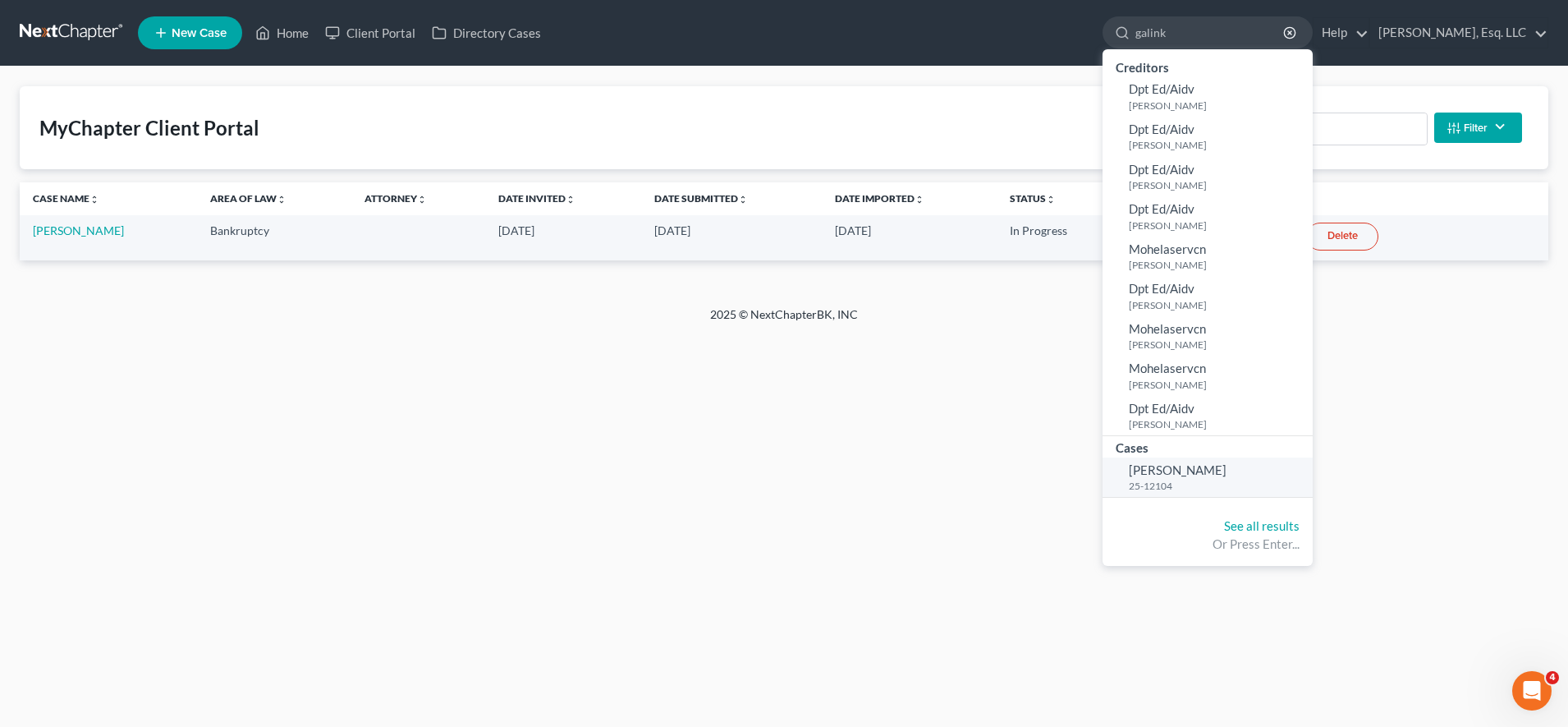
type input "galink"
click at [1173, 478] on link "[PERSON_NAME] 25-12104" at bounding box center [1207, 478] width 210 height 40
select select "0"
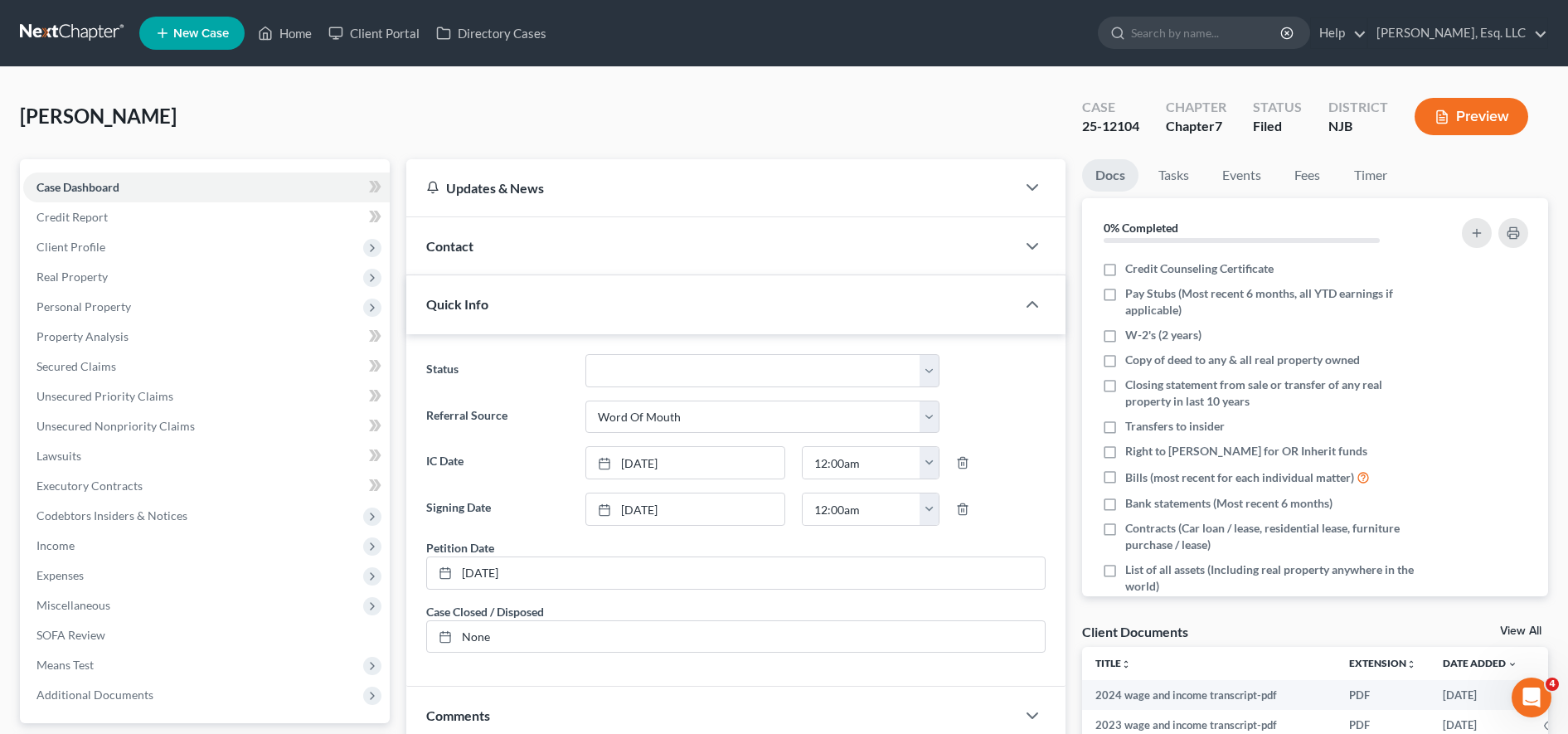
click at [1564, 169] on div "[PERSON_NAME] Upgraded Case 25-12104 Chapter Chapter 7 Status [GEOGRAPHIC_DATA]…" at bounding box center [784, 562] width 1568 height 990
click at [173, 185] on link "Case Dashboard" at bounding box center [207, 187] width 366 height 30
click at [162, 257] on span "Client Profile" at bounding box center [207, 246] width 366 height 30
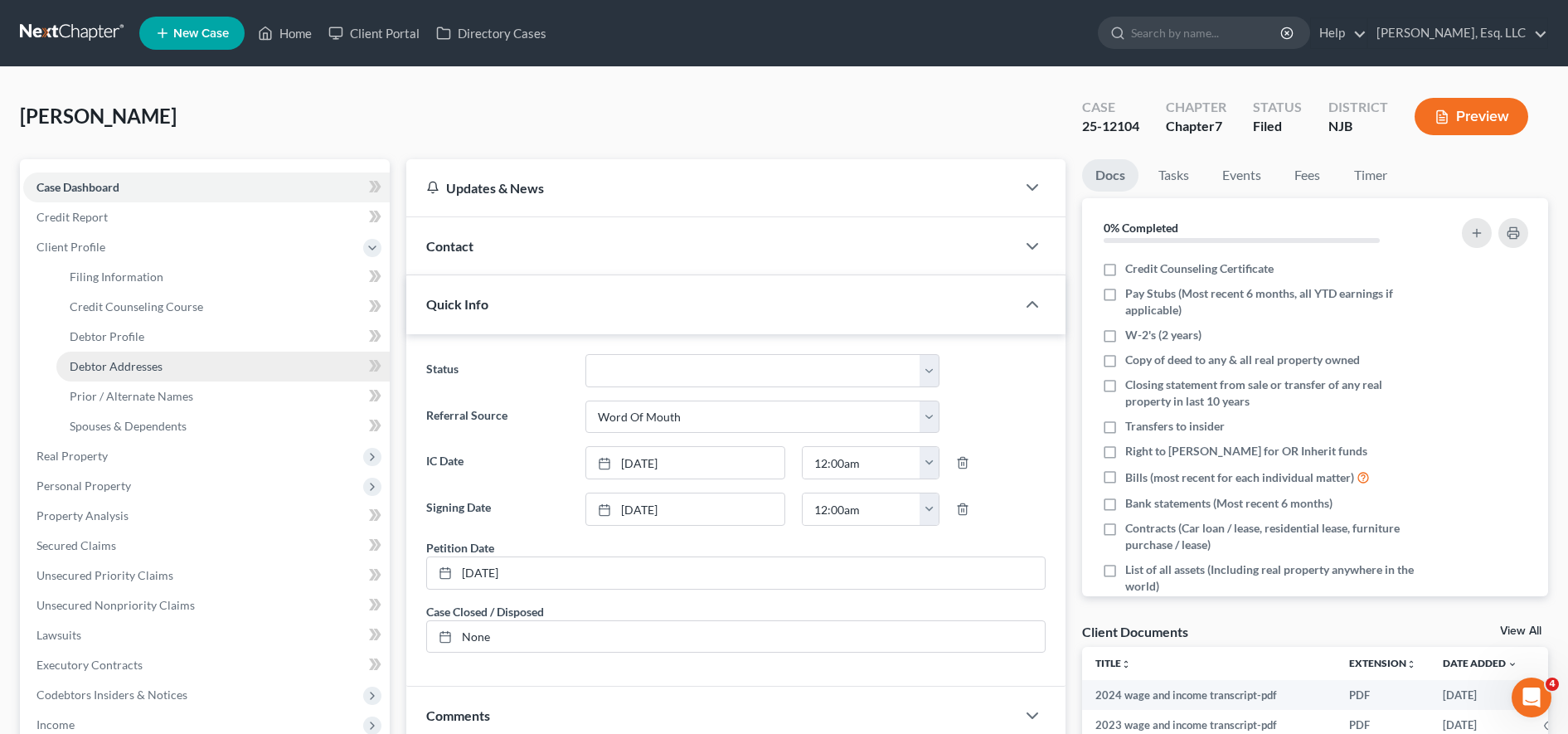
click at [164, 363] on link "Debtor Addresses" at bounding box center [222, 366] width 333 height 30
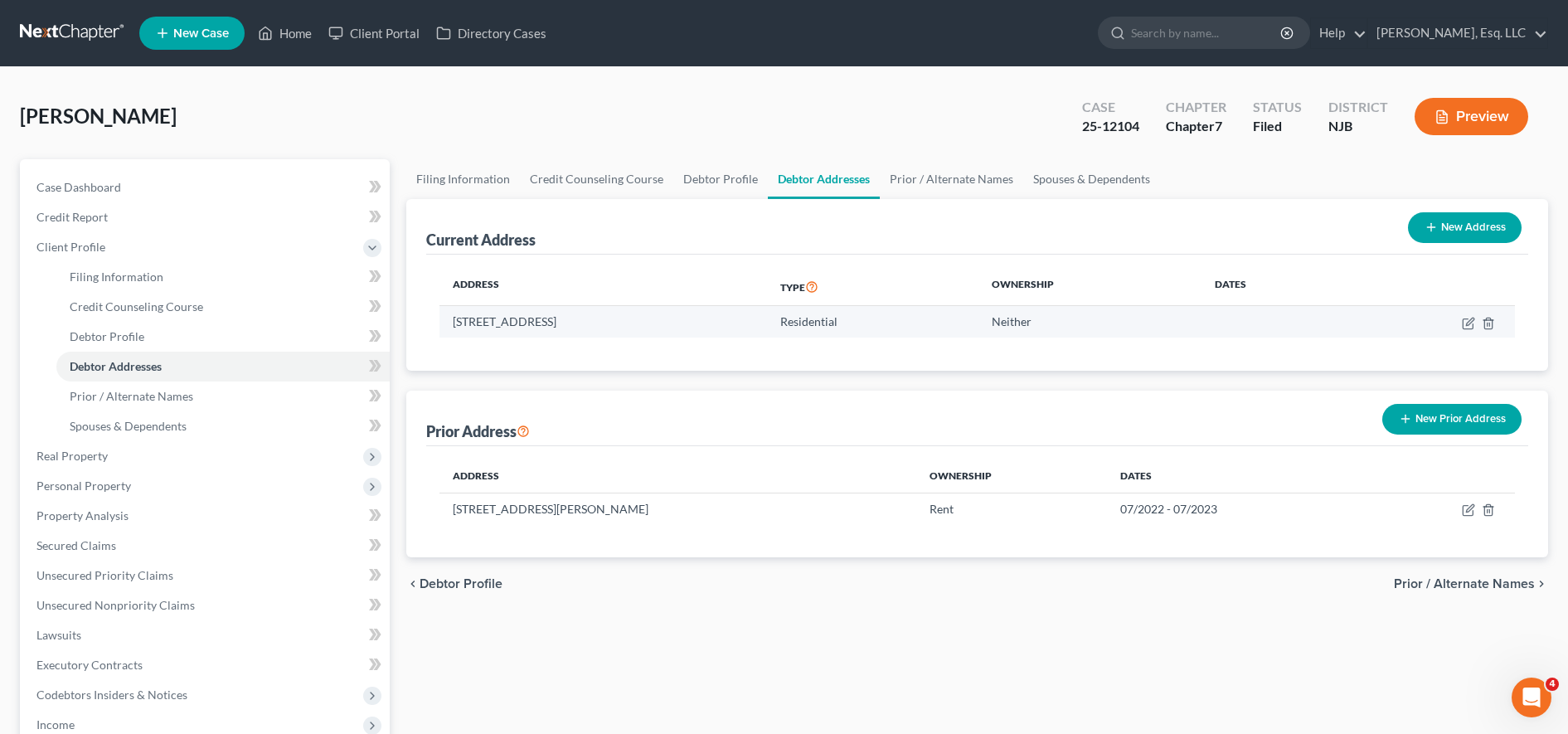
drag, startPoint x: 422, startPoint y: 318, endPoint x: 543, endPoint y: 310, distance: 121.3
click at [543, 310] on div "Current Address New Address Address Type Ownership Dates [STREET_ADDRESS] Resid…" at bounding box center [977, 284] width 1142 height 172
drag, startPoint x: 543, startPoint y: 310, endPoint x: 527, endPoint y: 394, distance: 85.5
click at [527, 394] on div "Prior Address New Prior Address" at bounding box center [977, 419] width 1102 height 56
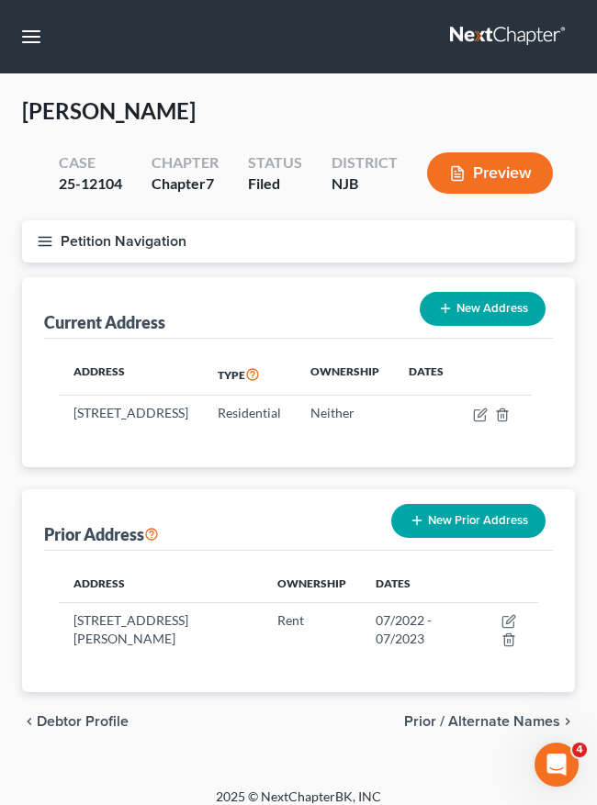
click at [51, 238] on icon "button" at bounding box center [45, 241] width 17 height 17
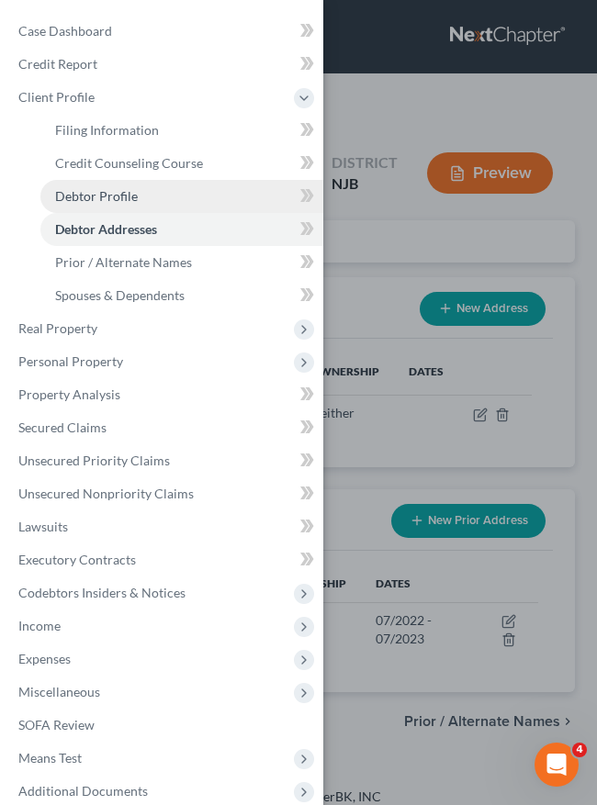
click at [158, 190] on link "Debtor Profile" at bounding box center [181, 196] width 283 height 33
select select "1"
select select "2"
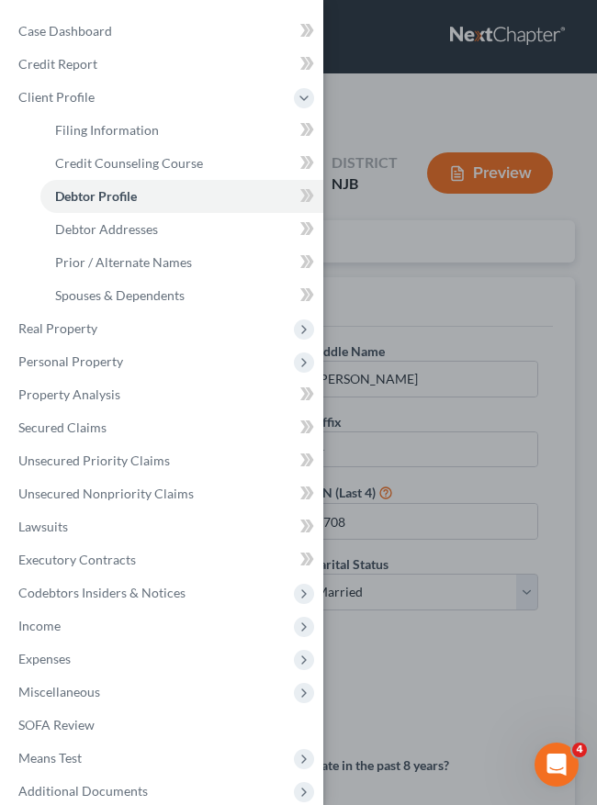
click at [390, 316] on div "Case Dashboard Payments Invoices Payments Payments Credit Report Client Profile" at bounding box center [298, 402] width 597 height 805
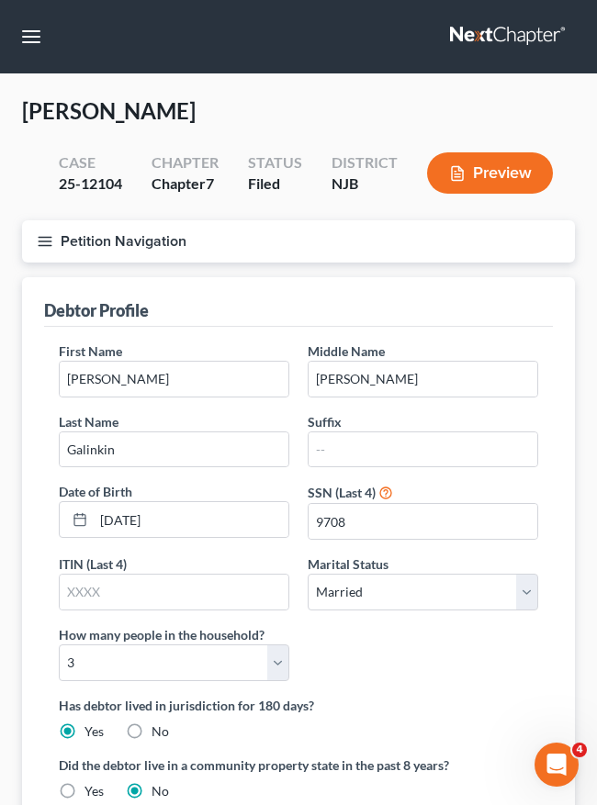
click at [56, 253] on button "Petition Navigation" at bounding box center [298, 241] width 553 height 42
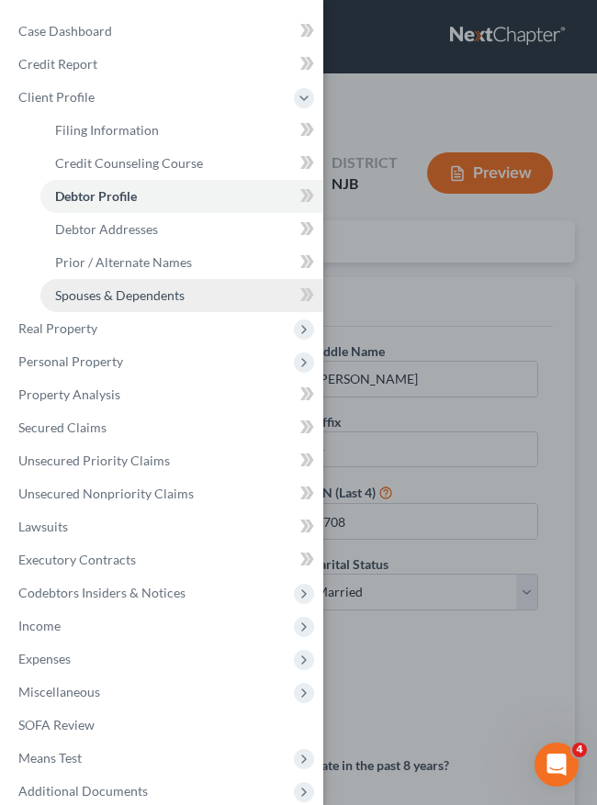
click at [141, 305] on link "Spouses & Dependents" at bounding box center [181, 295] width 283 height 33
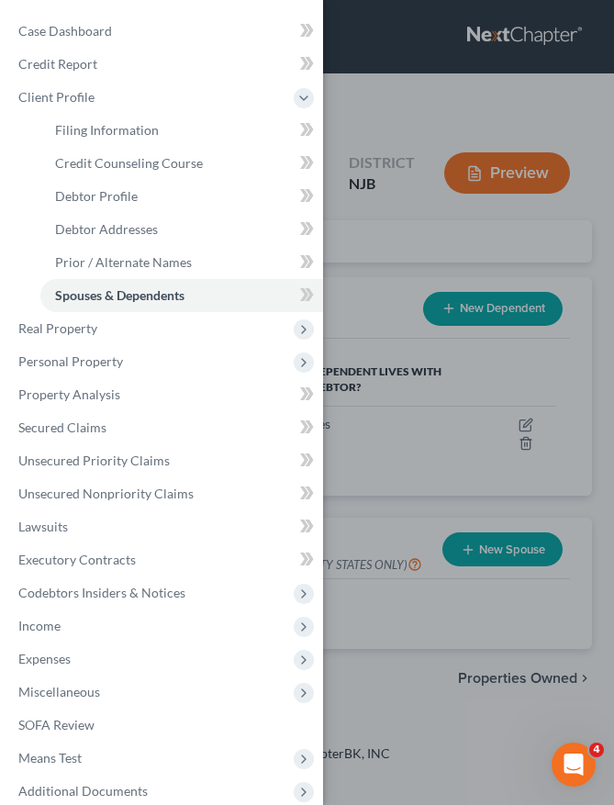
click at [402, 287] on div "Case Dashboard Payments Invoices Payments Payments Credit Report Client Profile" at bounding box center [307, 402] width 614 height 805
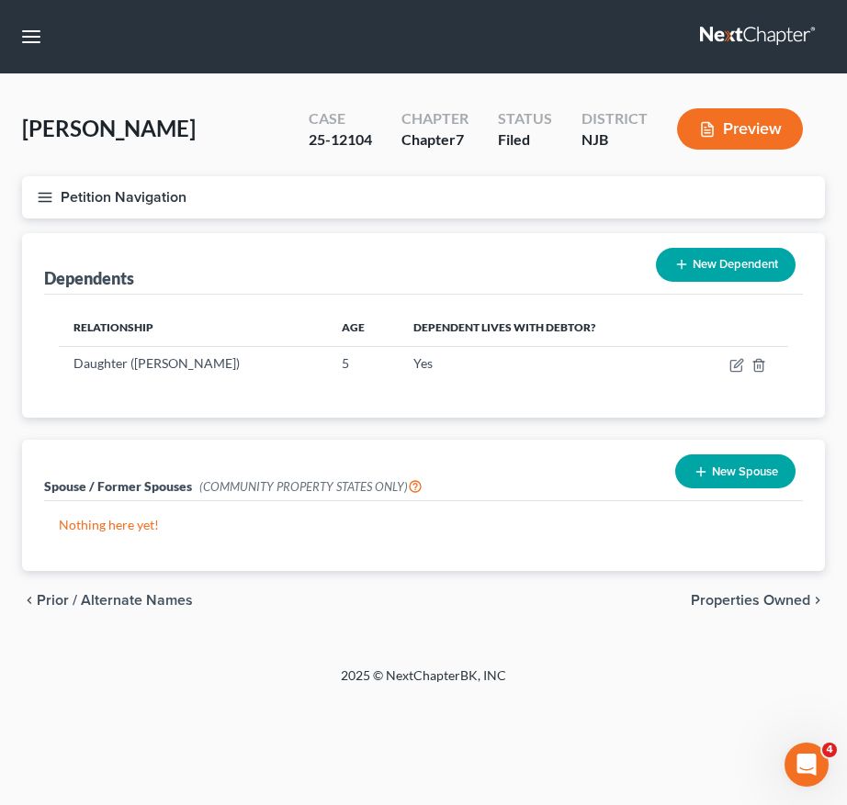
click at [39, 197] on line "button" at bounding box center [45, 197] width 13 height 0
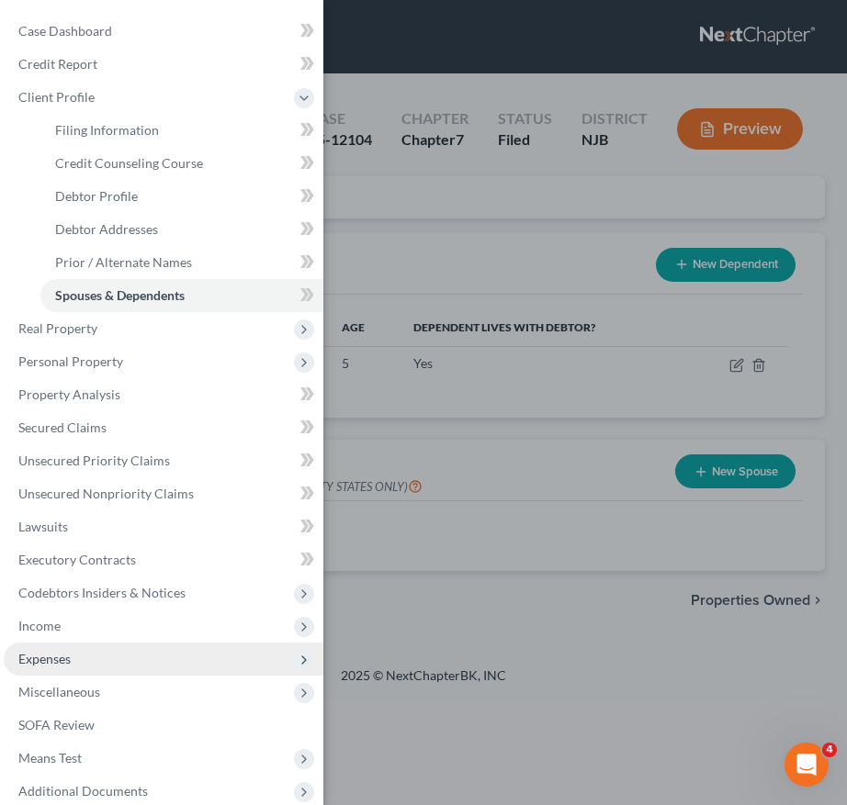
click at [100, 657] on span "Expenses" at bounding box center [164, 659] width 320 height 33
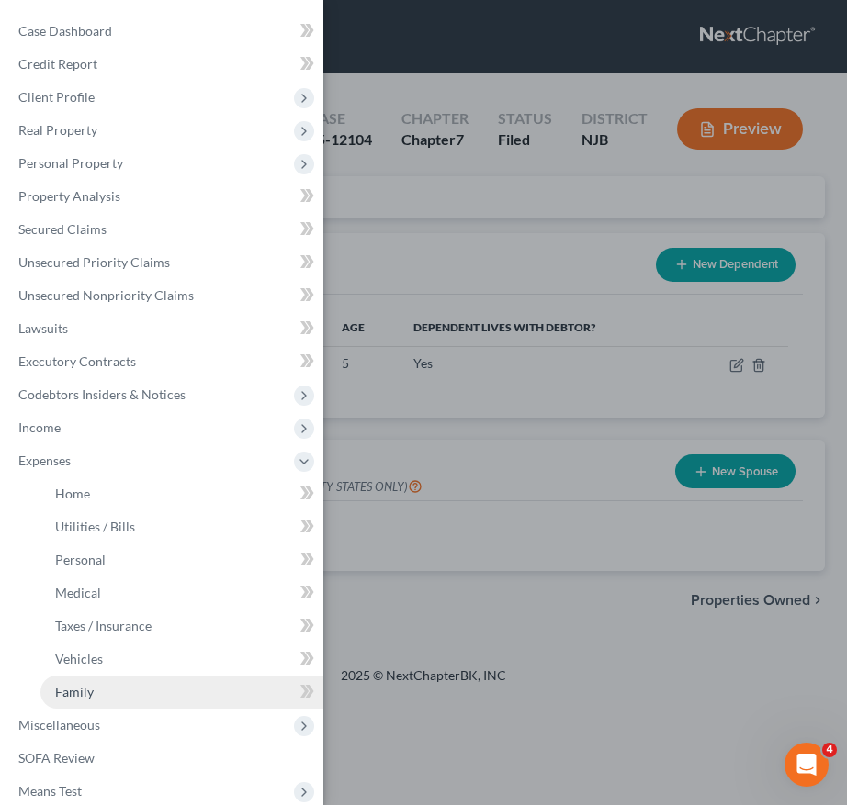
click at [132, 688] on link "Family" at bounding box center [181, 692] width 283 height 33
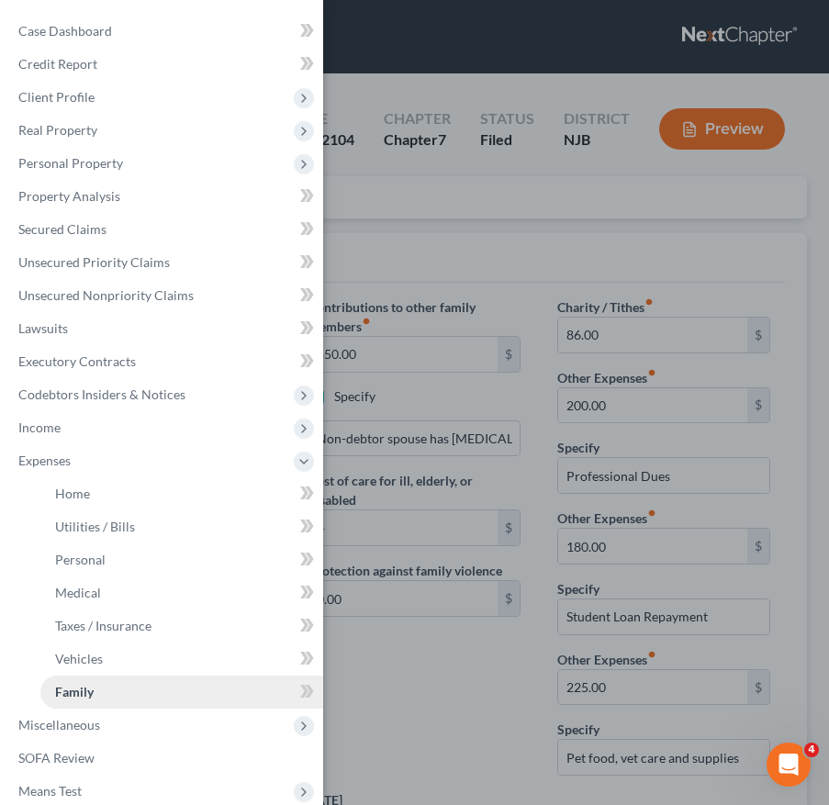
click at [133, 685] on link "Family" at bounding box center [181, 692] width 283 height 33
click at [396, 700] on div "Case Dashboard Payments Invoices Payments Payments Credit Report Client Profile" at bounding box center [414, 402] width 829 height 805
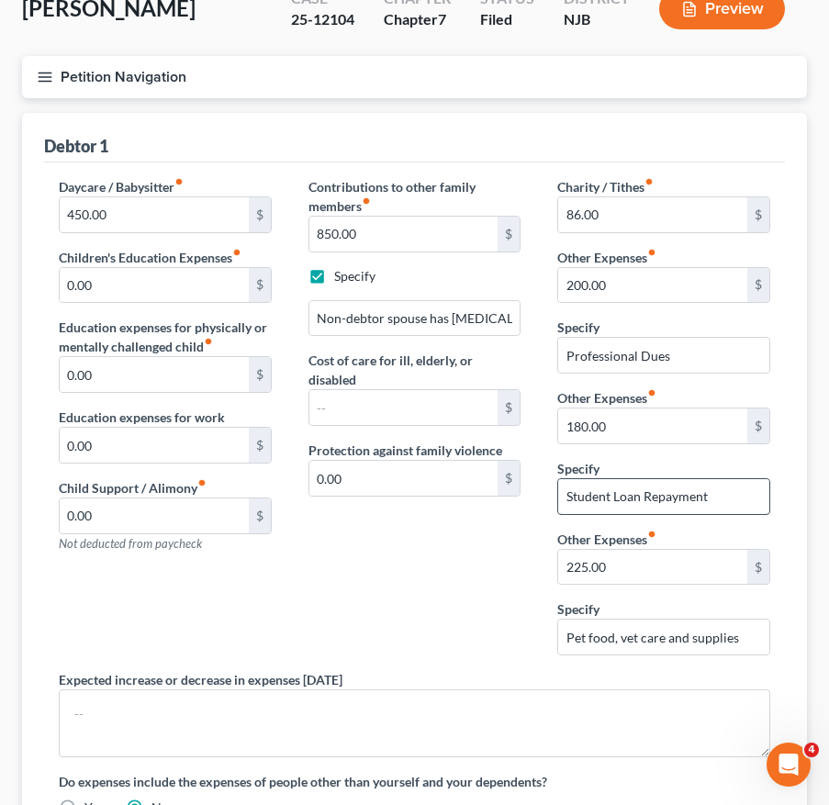
scroll to position [119, 0]
